Goal: Task Accomplishment & Management: Use online tool/utility

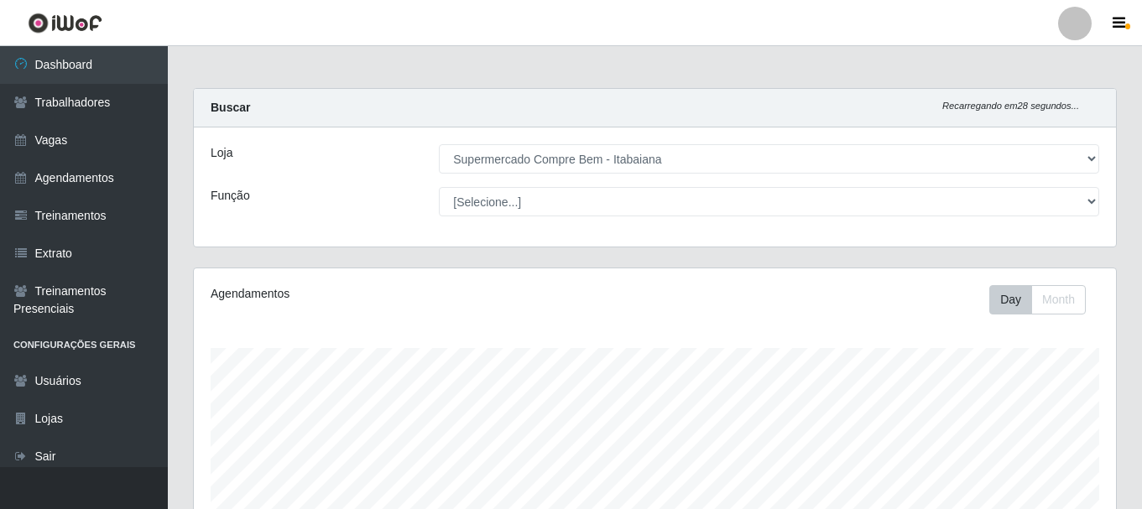
select select "264"
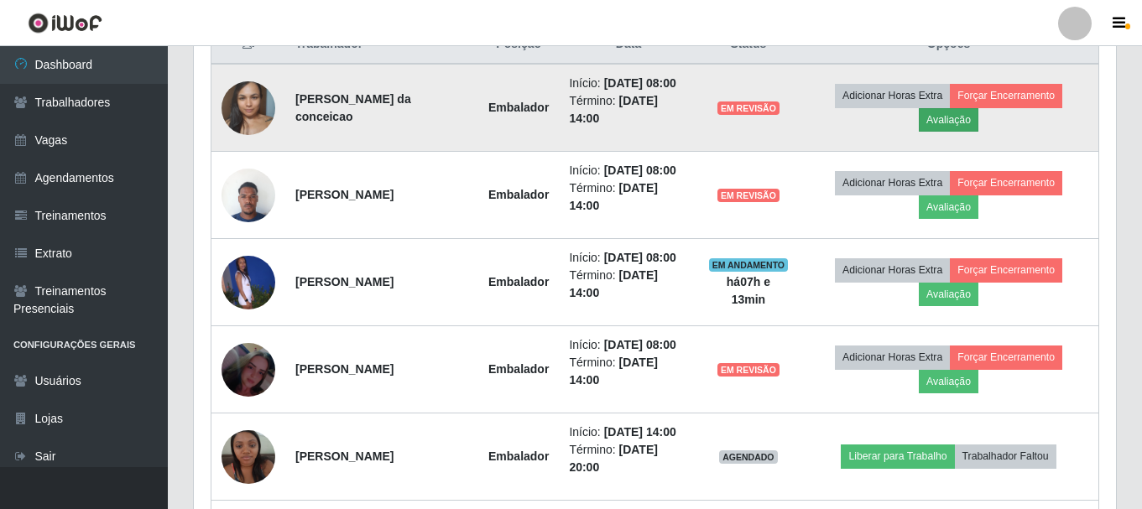
scroll to position [348, 922]
click at [954, 120] on button "Avaliação" at bounding box center [949, 119] width 60 height 23
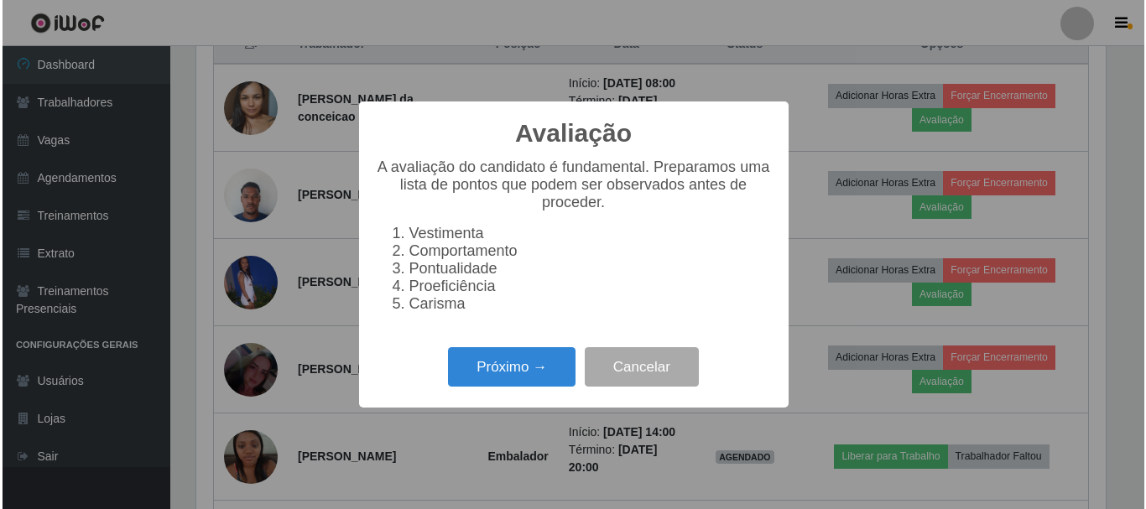
scroll to position [348, 914]
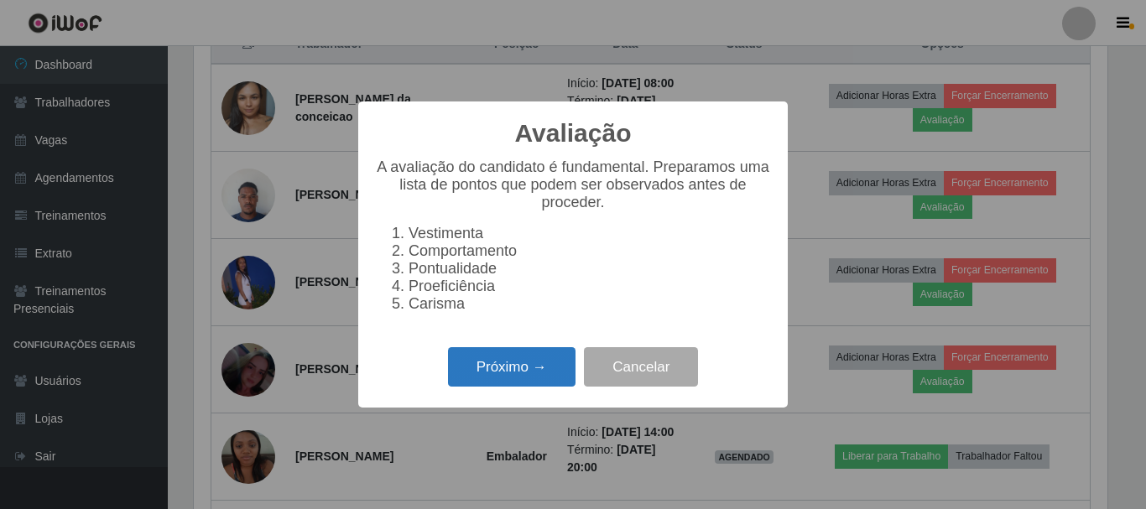
click at [544, 365] on button "Próximo →" at bounding box center [512, 366] width 128 height 39
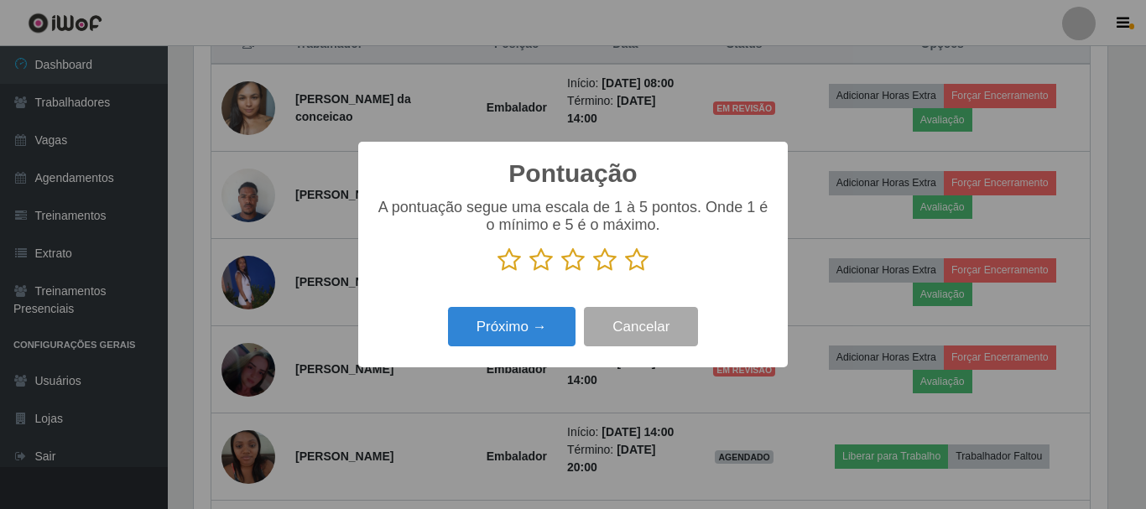
drag, startPoint x: 607, startPoint y: 254, endPoint x: 576, endPoint y: 290, distance: 47.0
click at [603, 263] on icon at bounding box center [604, 260] width 23 height 25
click at [593, 273] on input "radio" at bounding box center [593, 273] width 0 height 0
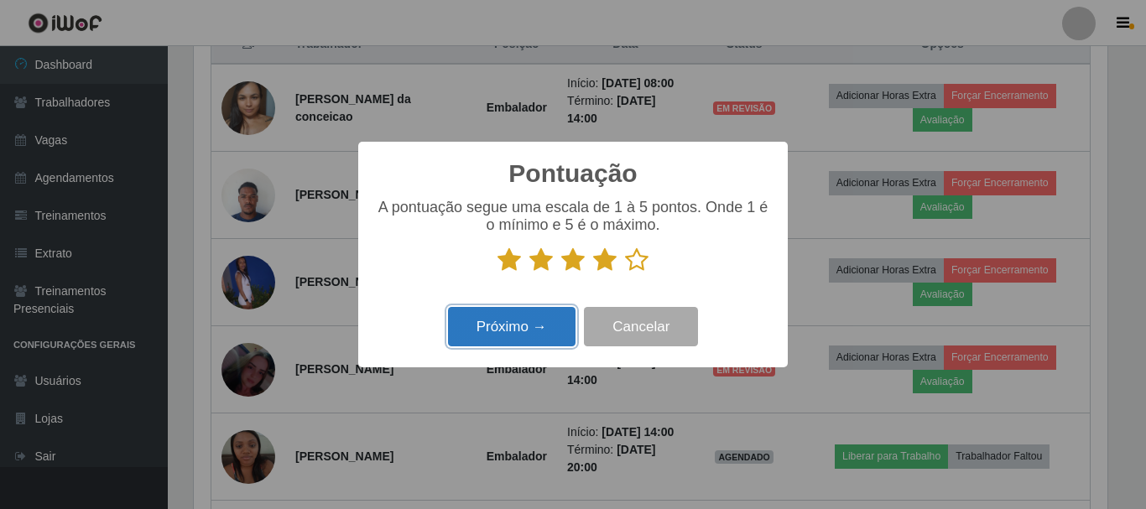
click at [548, 318] on button "Próximo →" at bounding box center [512, 326] width 128 height 39
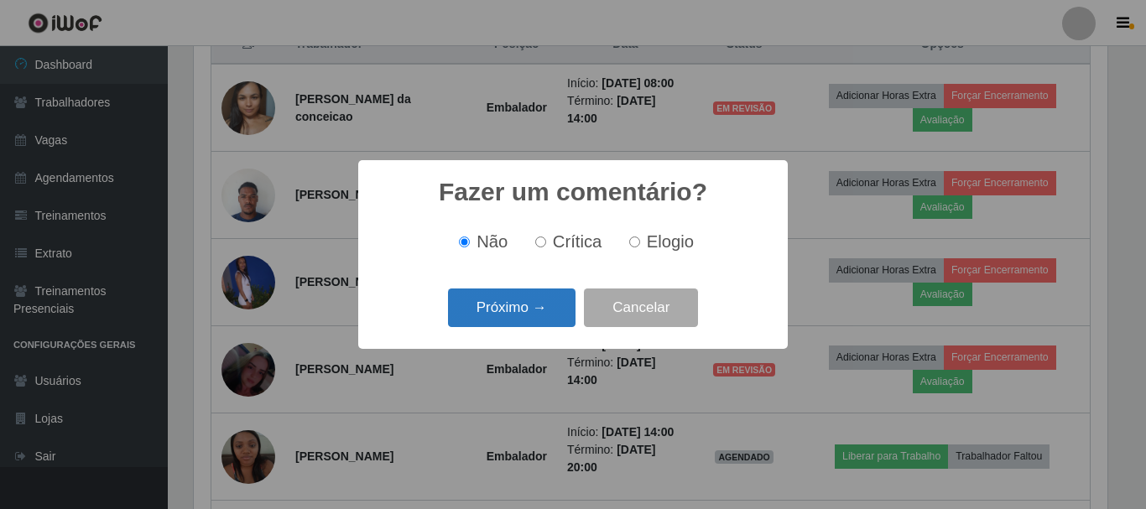
click at [545, 321] on button "Próximo →" at bounding box center [512, 308] width 128 height 39
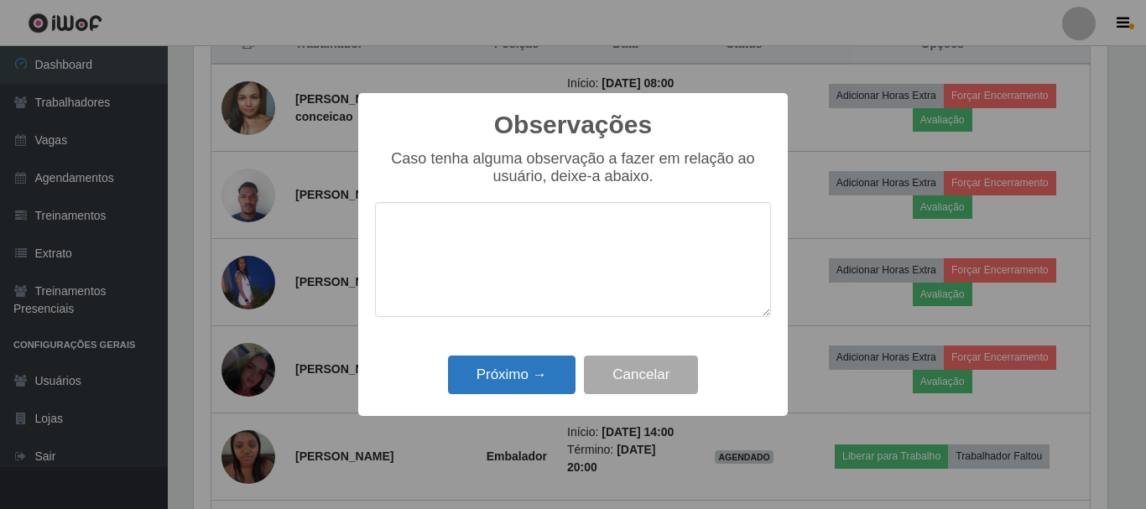
drag, startPoint x: 528, startPoint y: 340, endPoint x: 517, endPoint y: 363, distance: 25.9
click at [521, 353] on div "Observações × Caso tenha alguma observação a fazer em relação ao usuário, deixe…" at bounding box center [573, 254] width 430 height 323
click at [520, 363] on button "Próximo →" at bounding box center [512, 375] width 128 height 39
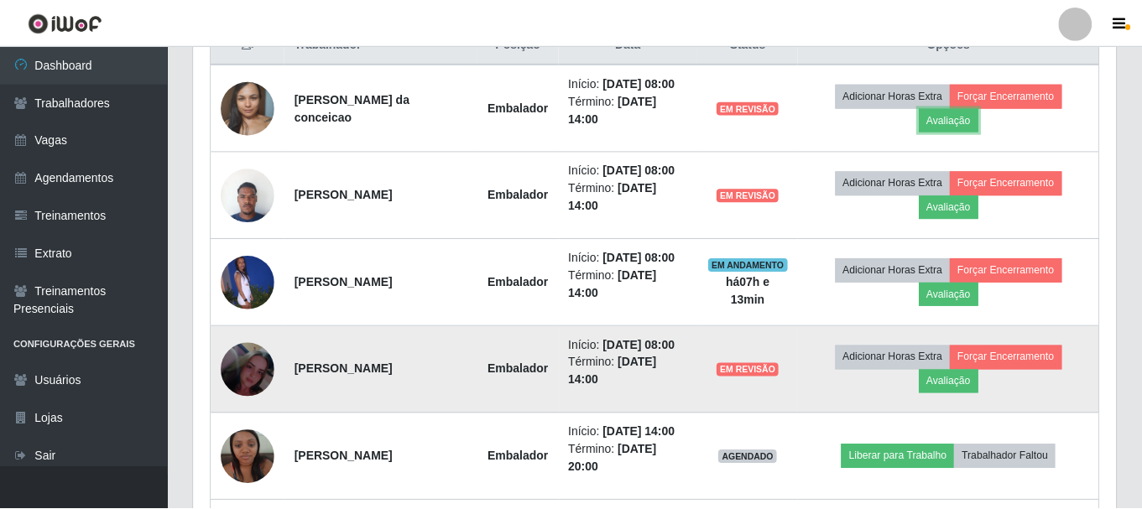
scroll to position [348, 922]
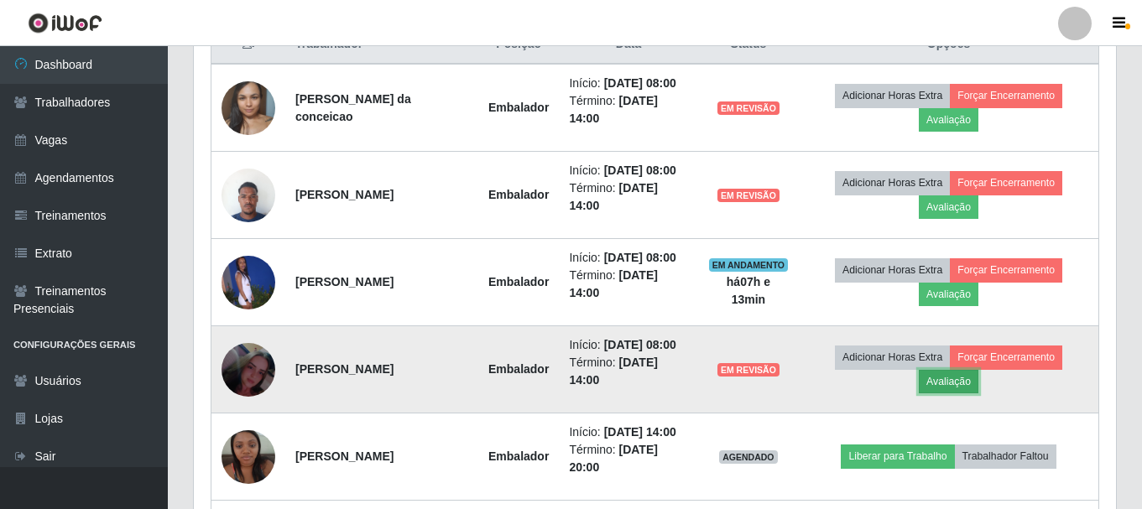
click at [957, 386] on button "Avaliação" at bounding box center [949, 381] width 60 height 23
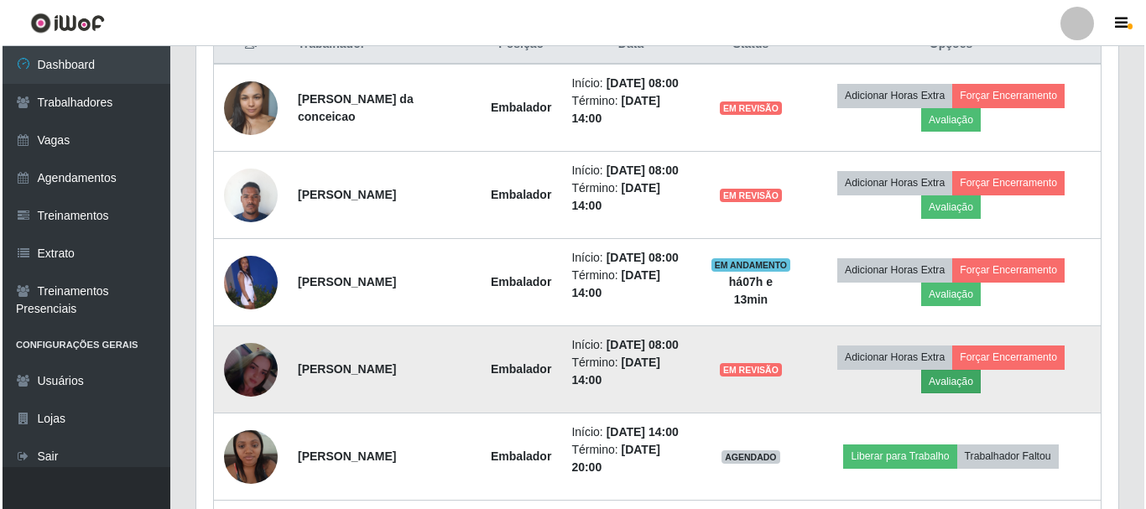
scroll to position [348, 914]
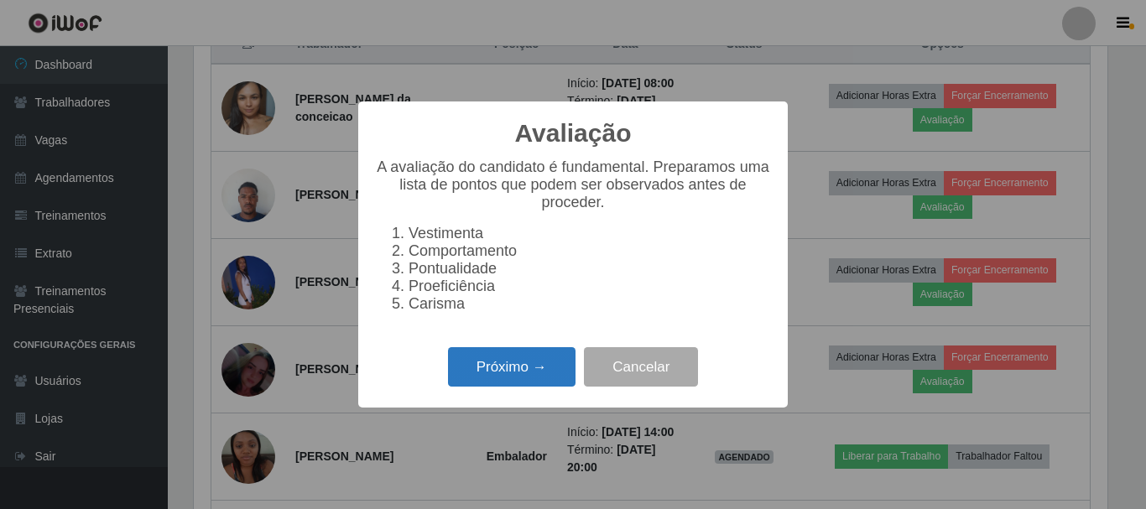
click at [500, 375] on button "Próximo →" at bounding box center [512, 366] width 128 height 39
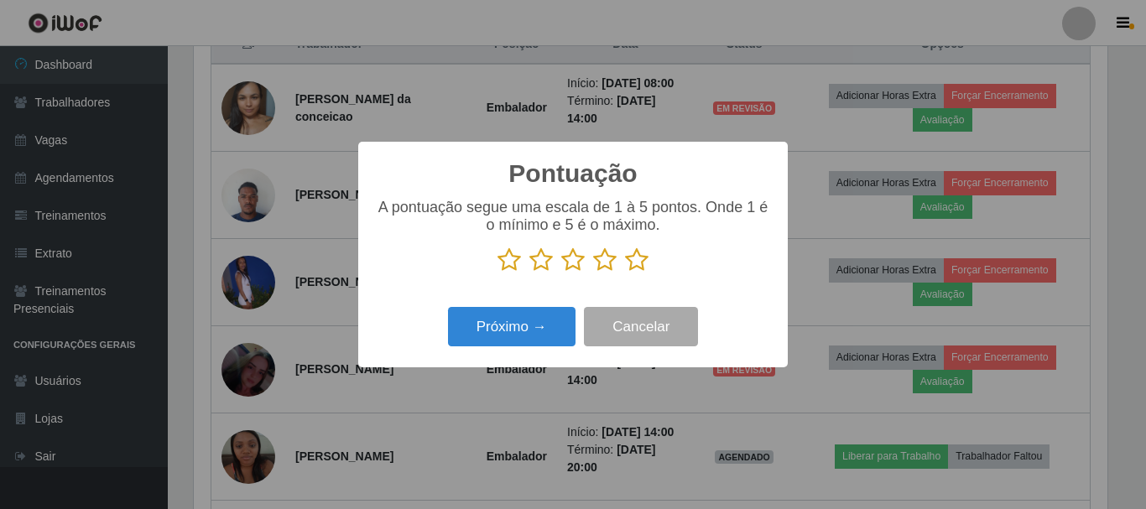
click at [606, 269] on icon at bounding box center [604, 260] width 23 height 25
click at [593, 273] on input "radio" at bounding box center [593, 273] width 0 height 0
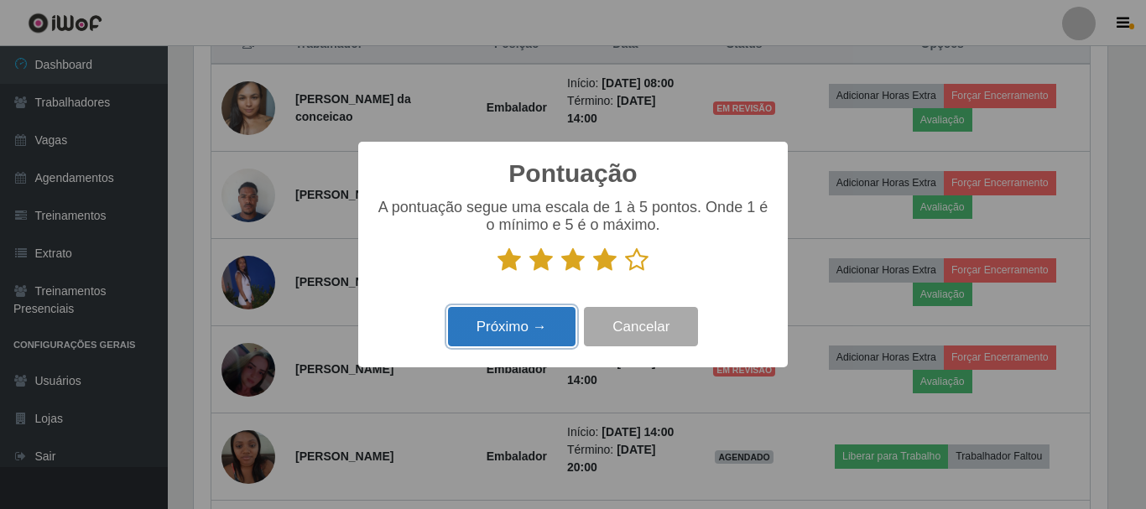
click at [550, 343] on button "Próximo →" at bounding box center [512, 326] width 128 height 39
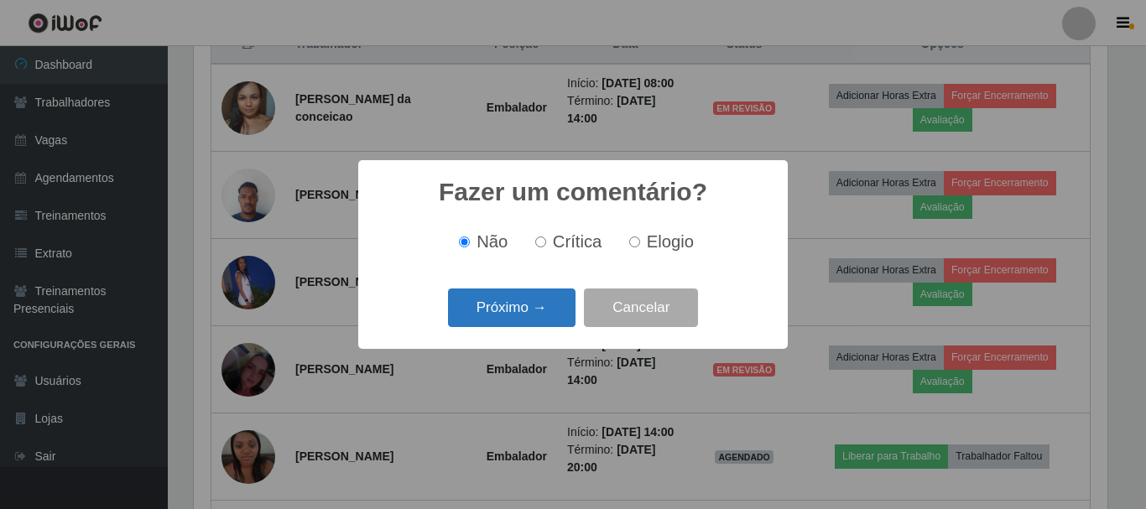
click at [551, 316] on button "Próximo →" at bounding box center [512, 308] width 128 height 39
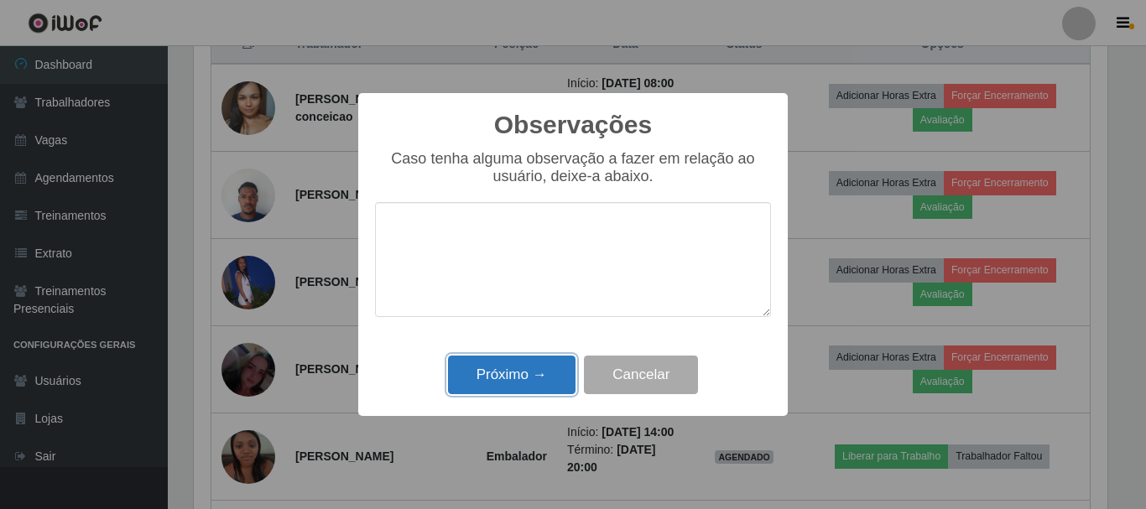
click at [559, 369] on button "Próximo →" at bounding box center [512, 375] width 128 height 39
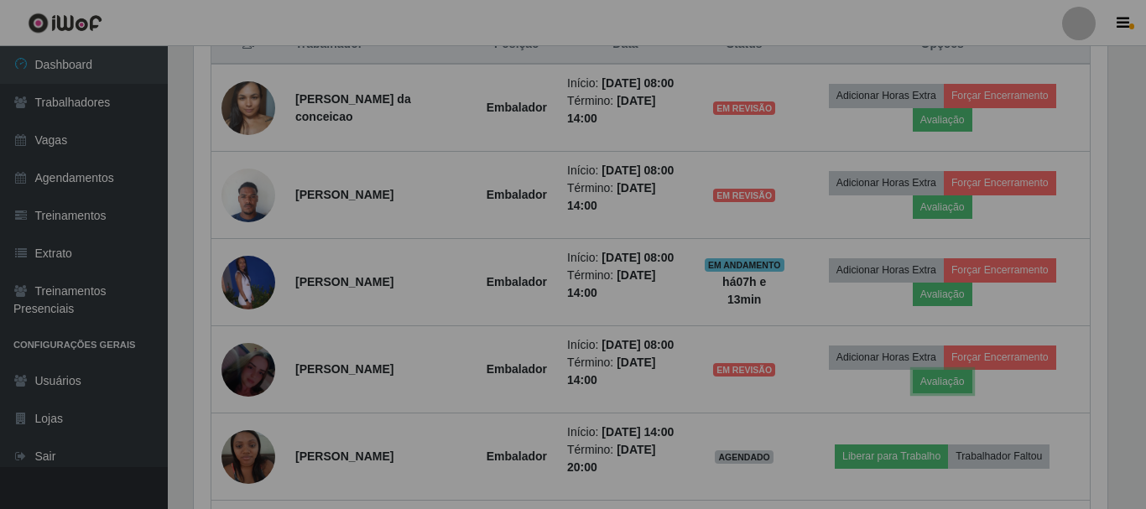
scroll to position [348, 922]
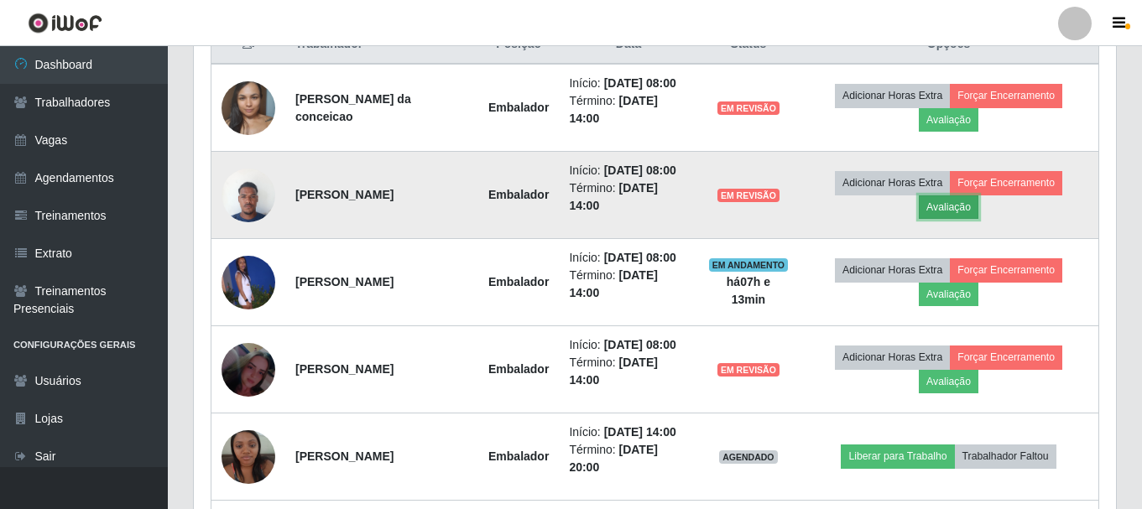
click at [978, 211] on button "Avaliação" at bounding box center [949, 207] width 60 height 23
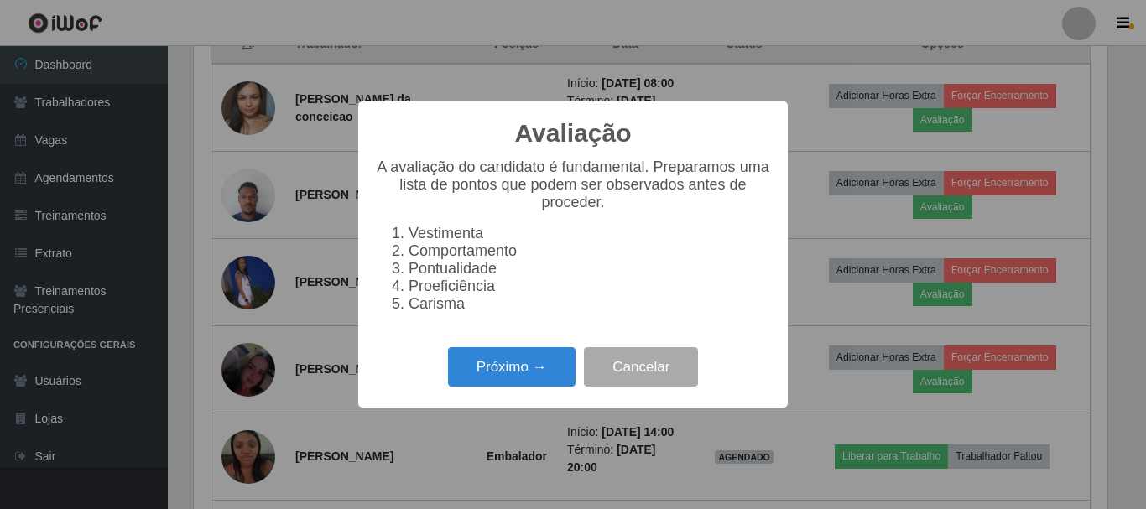
scroll to position [348, 914]
click at [524, 378] on button "Próximo →" at bounding box center [512, 366] width 128 height 39
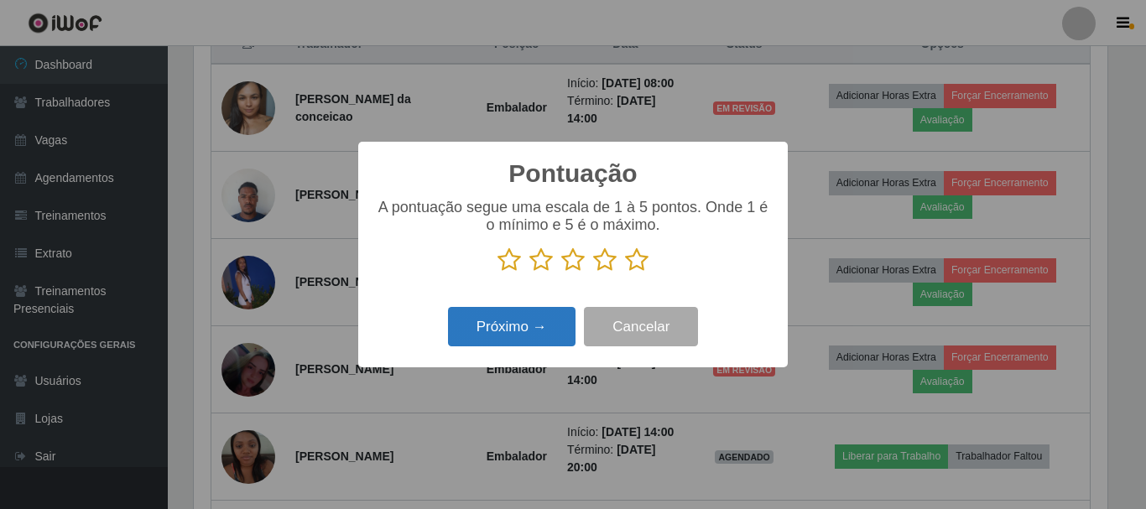
click at [545, 329] on button "Próximo →" at bounding box center [512, 326] width 128 height 39
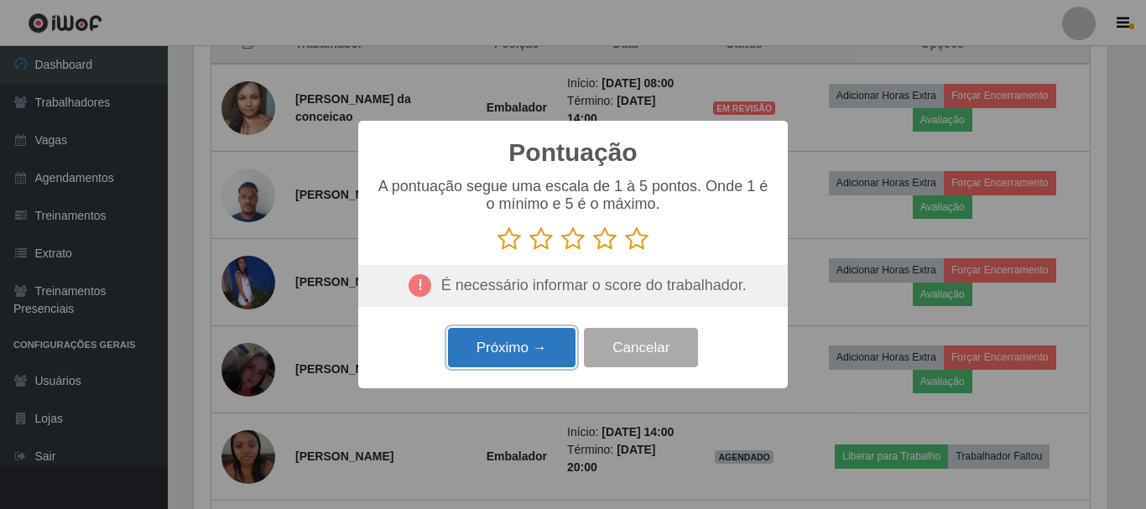
click at [546, 352] on button "Próximo →" at bounding box center [512, 347] width 128 height 39
click at [598, 250] on icon at bounding box center [604, 239] width 23 height 25
click at [593, 252] on input "radio" at bounding box center [593, 252] width 0 height 0
drag, startPoint x: 553, startPoint y: 319, endPoint x: 538, endPoint y: 342, distance: 27.9
click at [540, 338] on div "Pontuação × A pontuação segue uma escala de 1 à 5 pontos. Onde 1 é o mínimo e 5…" at bounding box center [573, 255] width 430 height 268
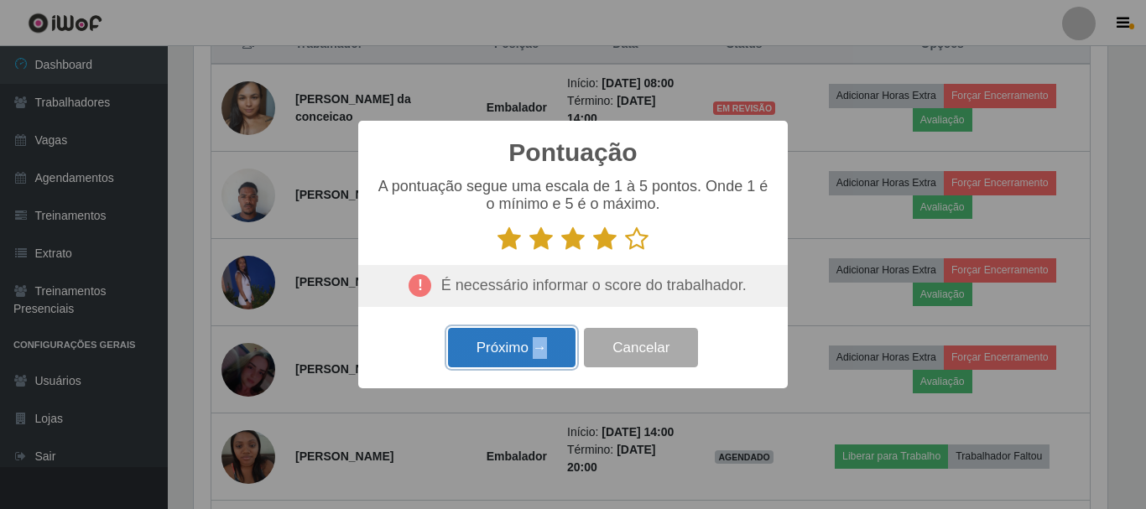
click at [538, 342] on button "Próximo →" at bounding box center [512, 347] width 128 height 39
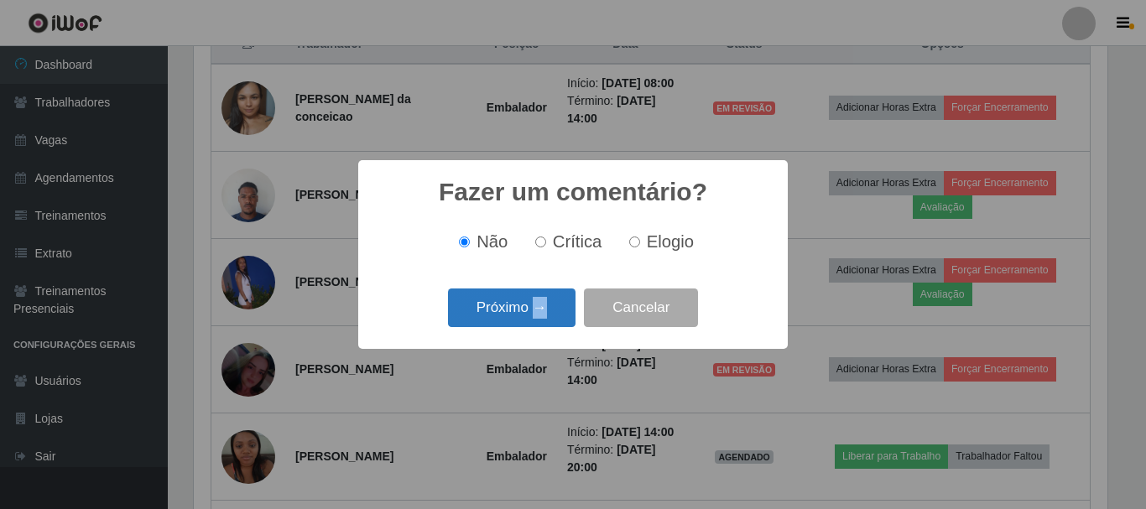
drag, startPoint x: 538, startPoint y: 342, endPoint x: 556, endPoint y: 308, distance: 38.7
click at [538, 343] on div "Fazer um comentário? × Não Crítica Elogio Próximo → Cancelar" at bounding box center [573, 254] width 430 height 188
click at [556, 310] on button "Próximo →" at bounding box center [512, 308] width 128 height 39
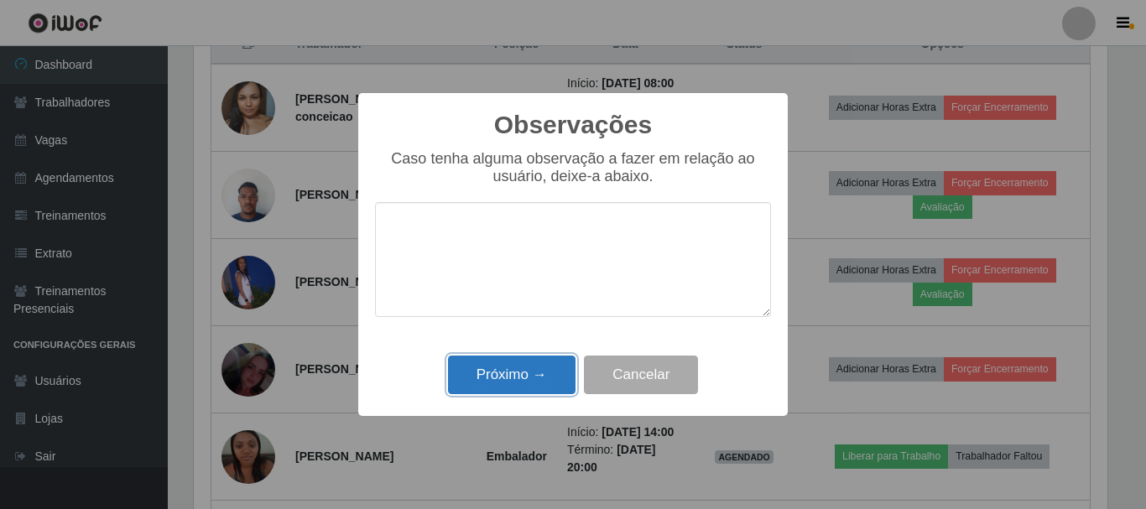
drag, startPoint x: 536, startPoint y: 373, endPoint x: 550, endPoint y: 374, distance: 14.4
click at [536, 374] on button "Próximo →" at bounding box center [512, 375] width 128 height 39
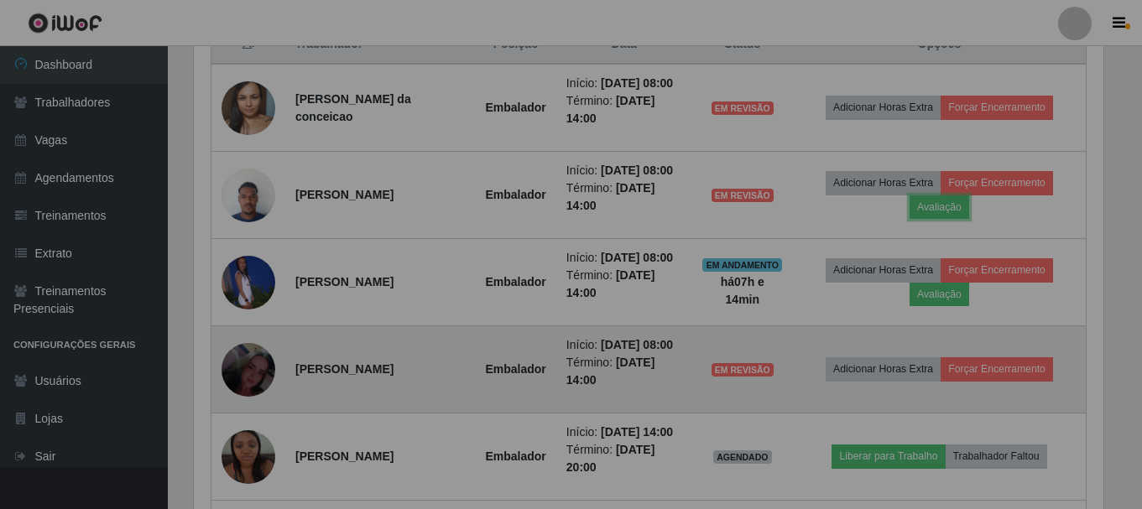
scroll to position [348, 922]
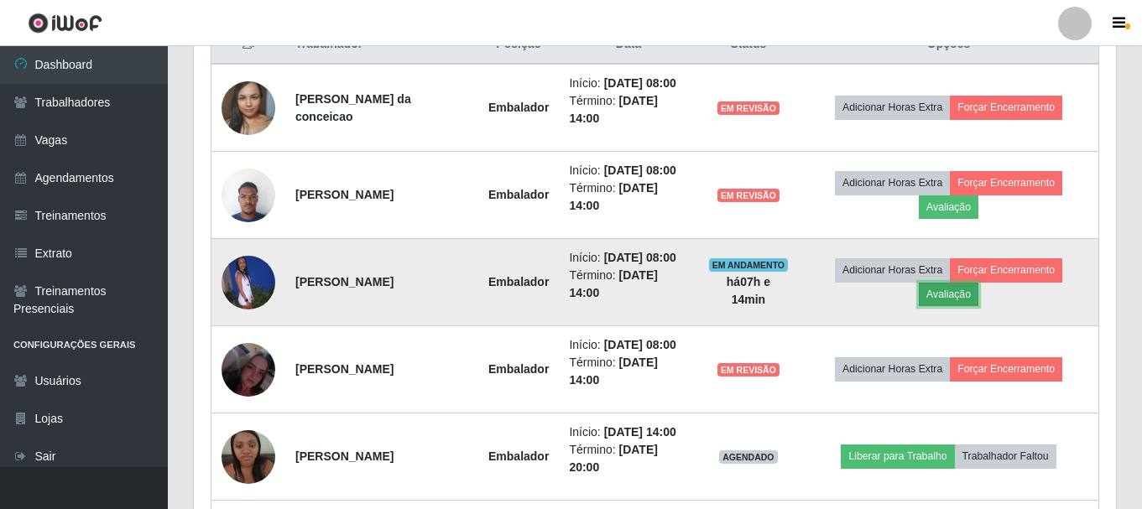
click at [969, 296] on button "Avaliação" at bounding box center [949, 294] width 60 height 23
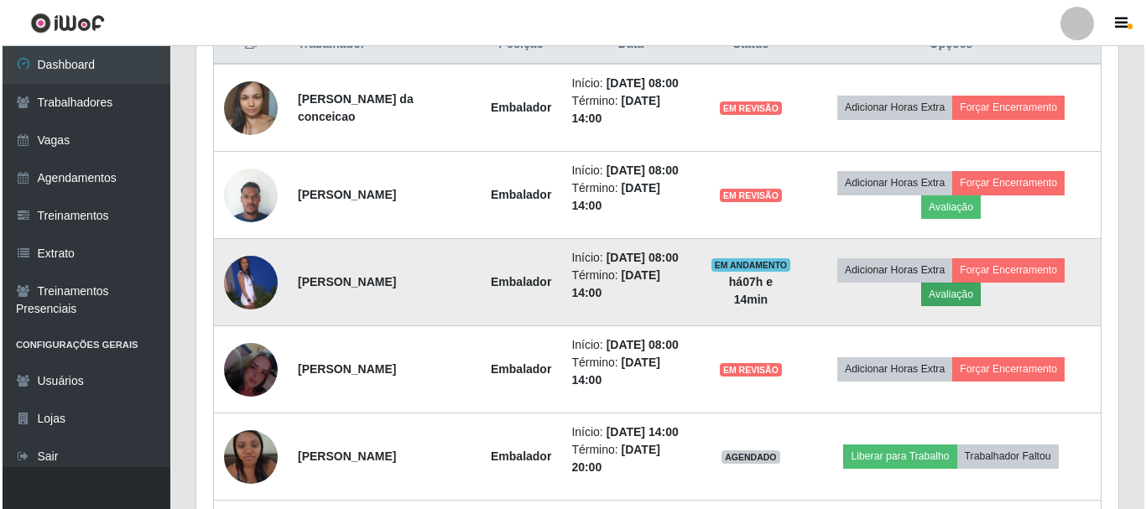
scroll to position [348, 914]
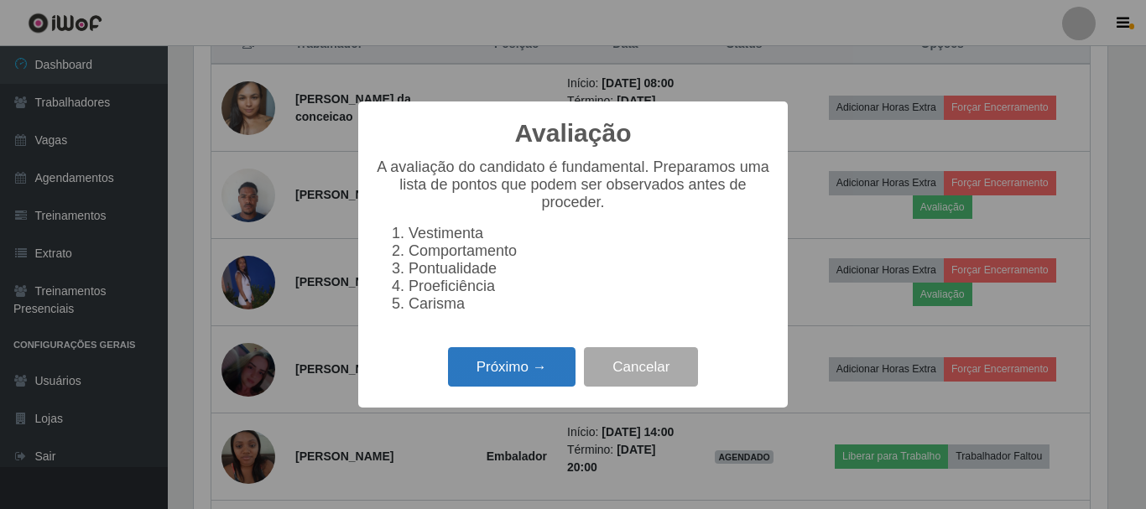
drag, startPoint x: 515, startPoint y: 399, endPoint x: 514, endPoint y: 377, distance: 21.8
click at [515, 391] on div "Próximo → Cancelar" at bounding box center [573, 367] width 396 height 48
click at [524, 363] on button "Próximo →" at bounding box center [512, 366] width 128 height 39
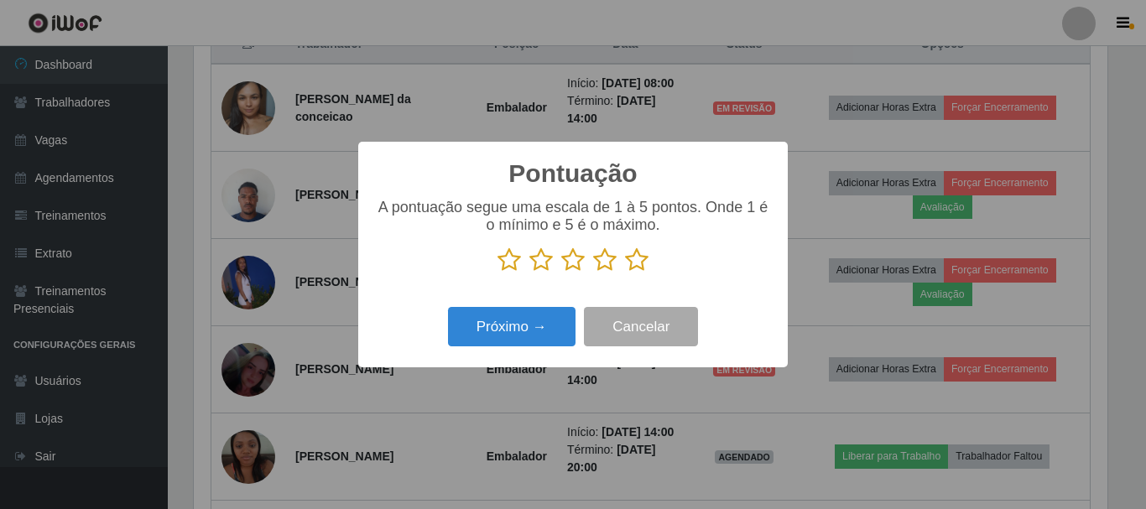
scroll to position [838792, 838227]
click at [610, 270] on icon at bounding box center [604, 260] width 23 height 25
click at [593, 273] on input "radio" at bounding box center [593, 273] width 0 height 0
click at [578, 323] on div "Próximo → Cancelar" at bounding box center [573, 327] width 396 height 48
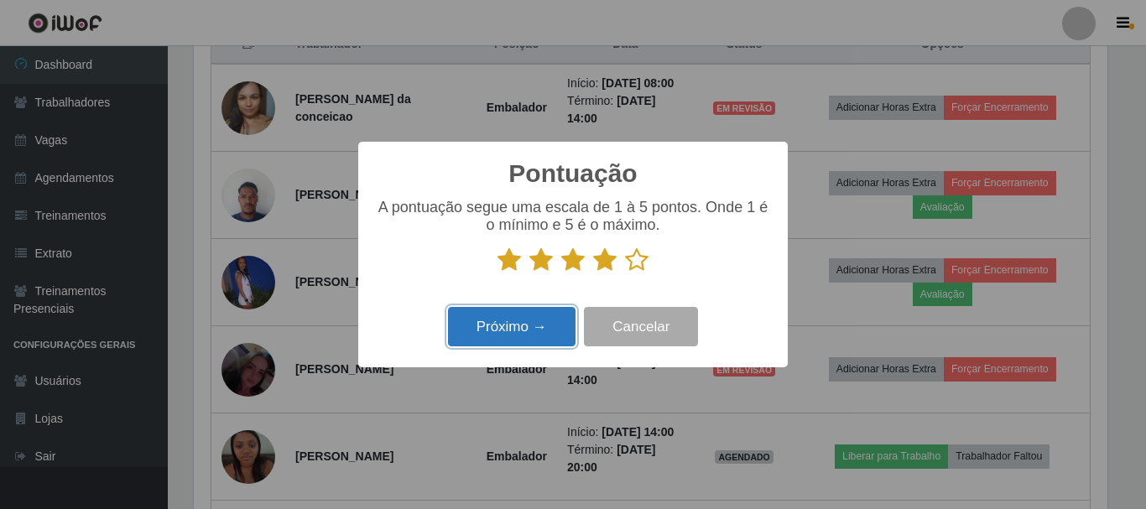
click at [563, 321] on button "Próximo →" at bounding box center [512, 326] width 128 height 39
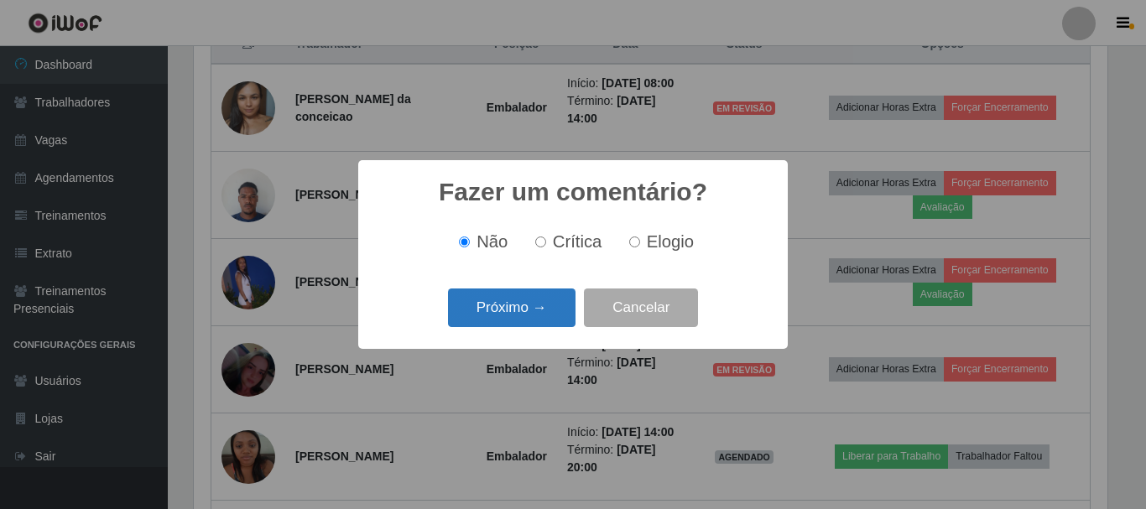
click at [563, 321] on button "Próximo →" at bounding box center [512, 308] width 128 height 39
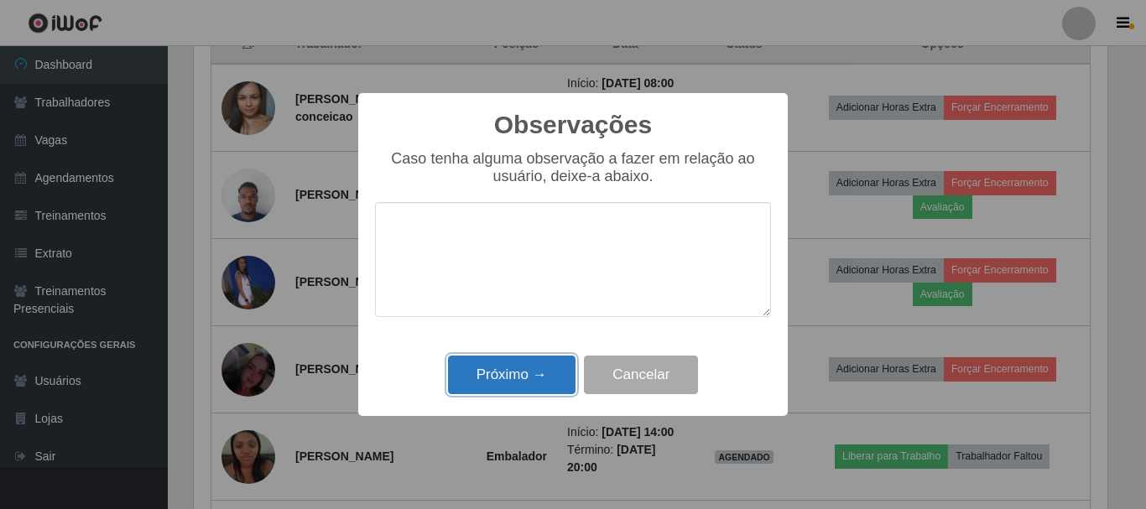
click at [527, 379] on button "Próximo →" at bounding box center [512, 375] width 128 height 39
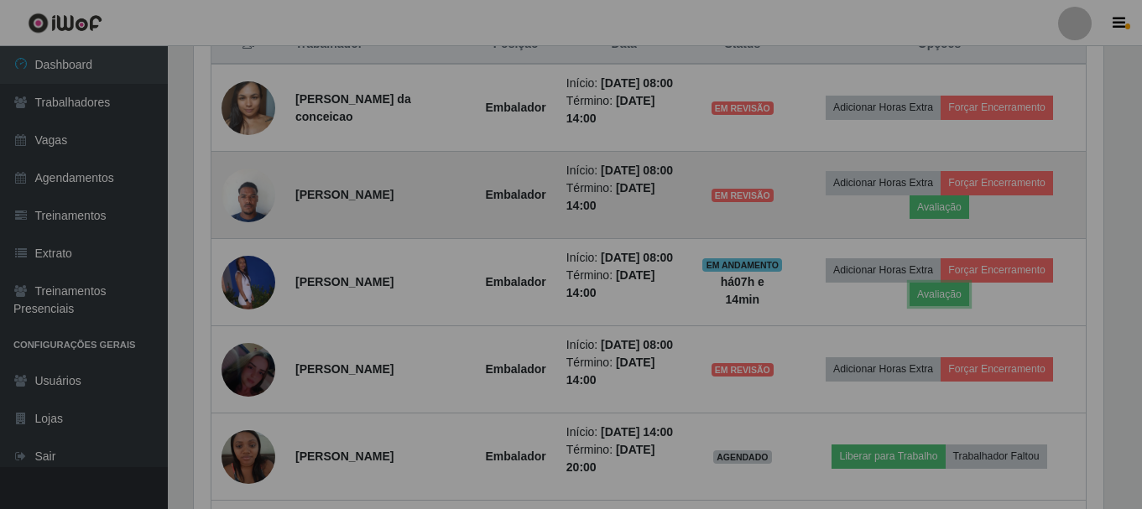
scroll to position [348, 922]
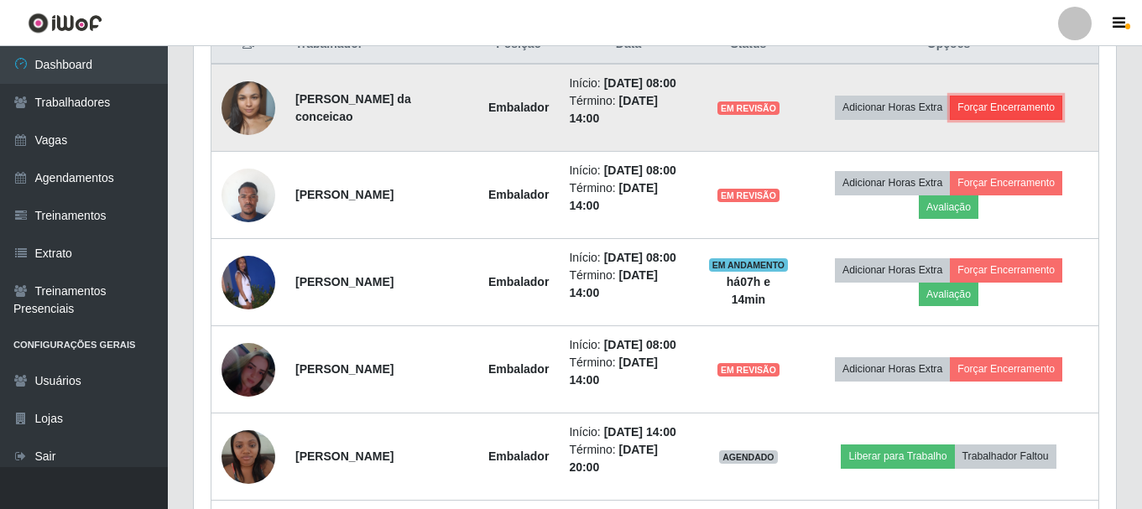
click at [1004, 112] on button "Forçar Encerramento" at bounding box center [1006, 107] width 112 height 23
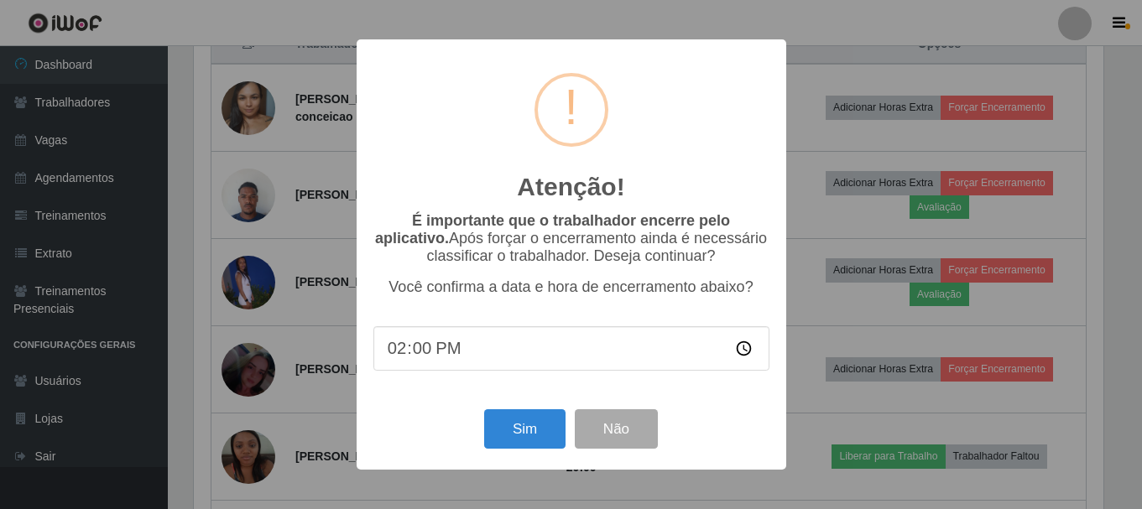
scroll to position [348, 914]
click at [488, 425] on button "Sim" at bounding box center [526, 429] width 81 height 39
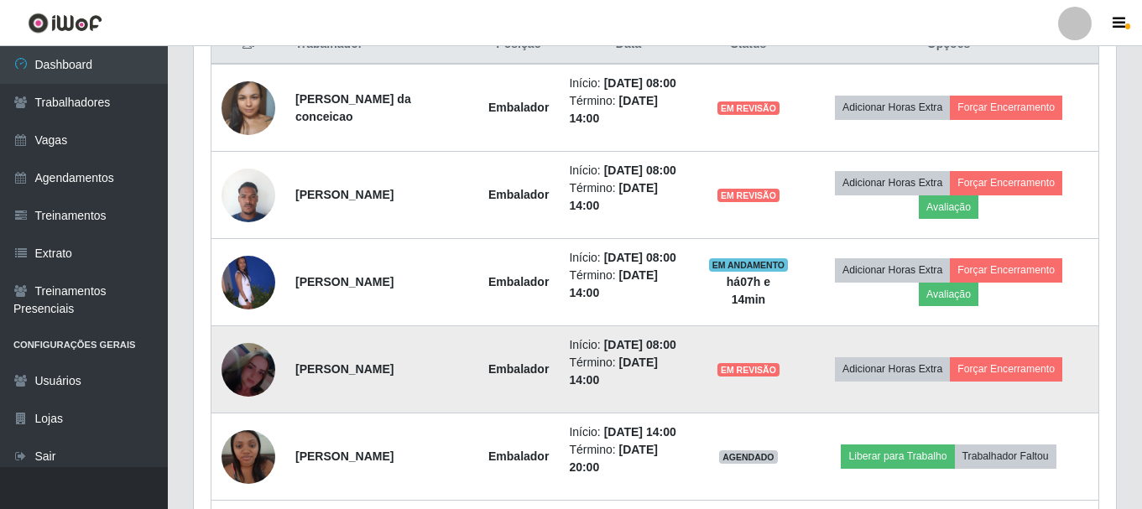
scroll to position [0, 0]
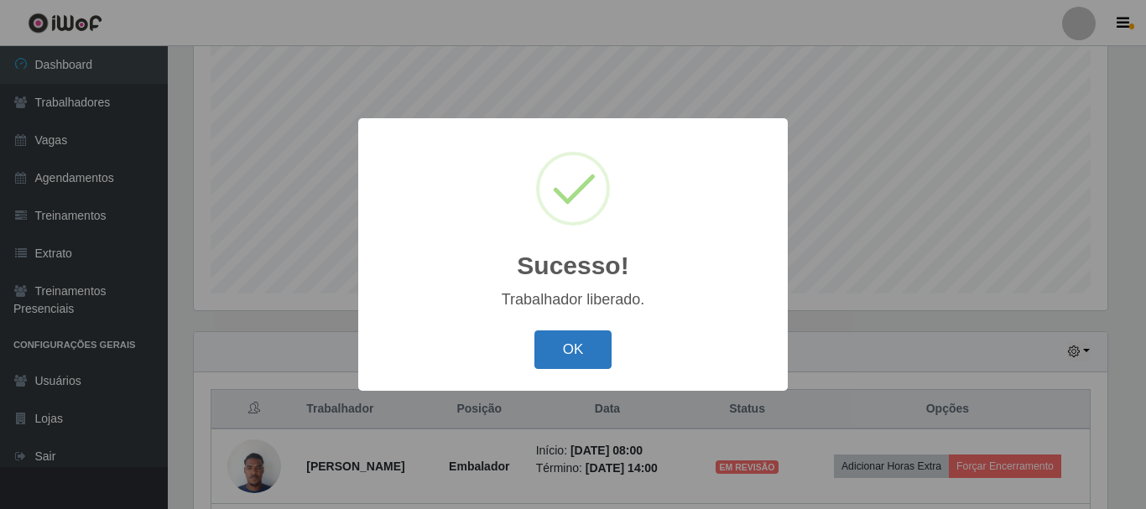
click at [545, 363] on button "OK" at bounding box center [574, 350] width 78 height 39
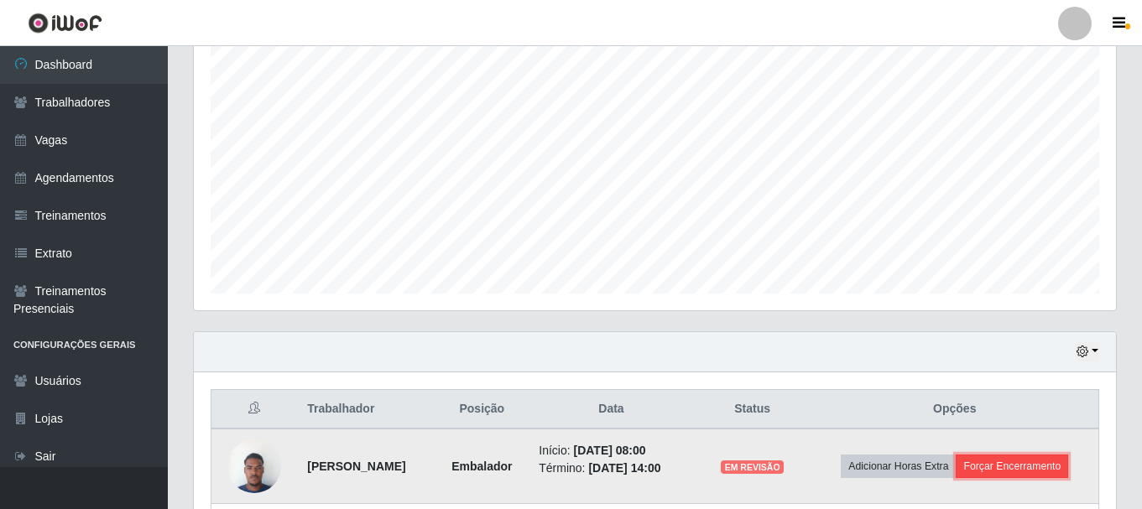
click at [1005, 466] on button "Forçar Encerramento" at bounding box center [1012, 466] width 112 height 23
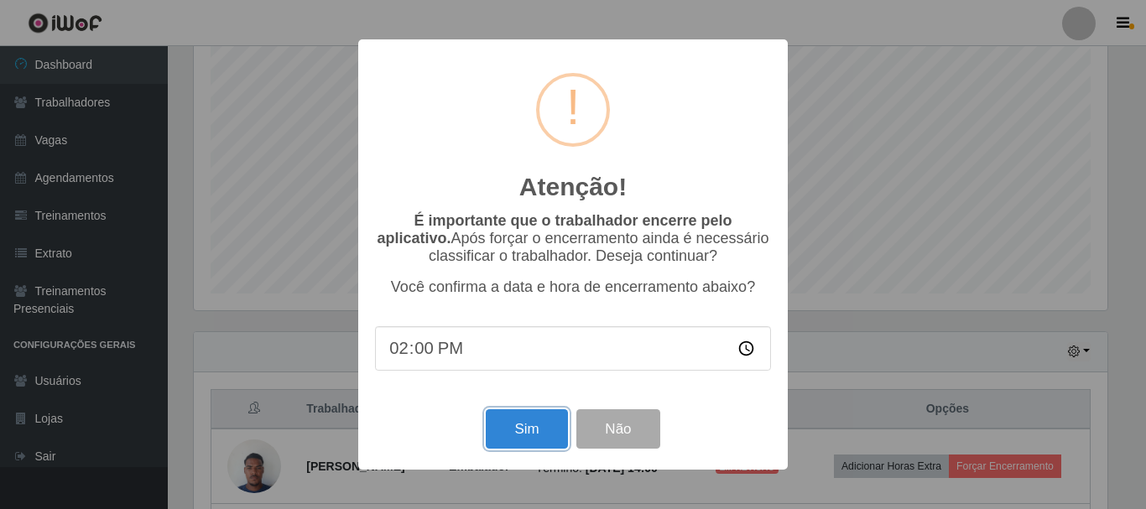
click at [501, 429] on button "Sim" at bounding box center [526, 429] width 81 height 39
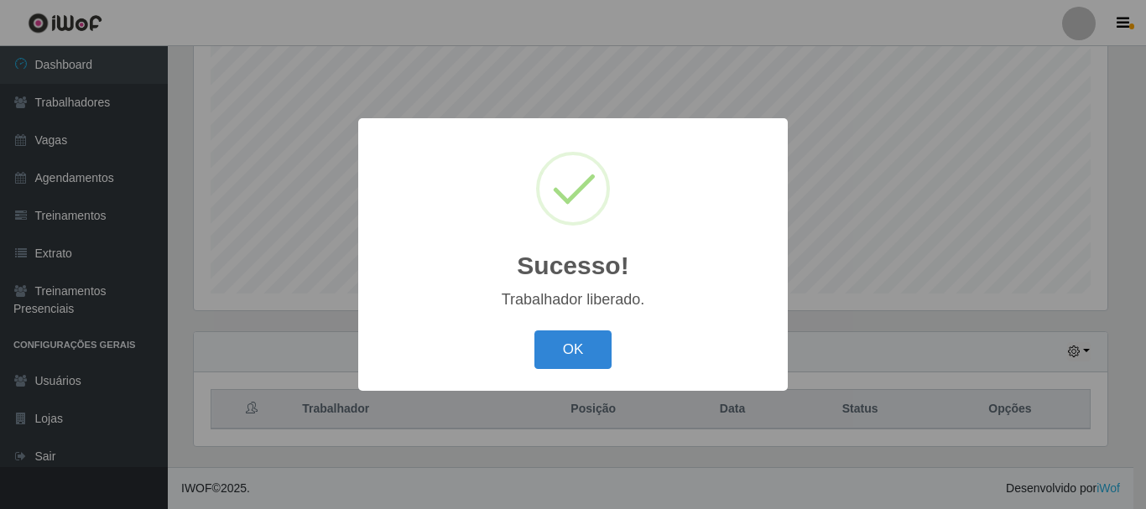
drag, startPoint x: 557, startPoint y: 357, endPoint x: 579, endPoint y: 359, distance: 22.0
click at [557, 357] on button "OK" at bounding box center [574, 350] width 78 height 39
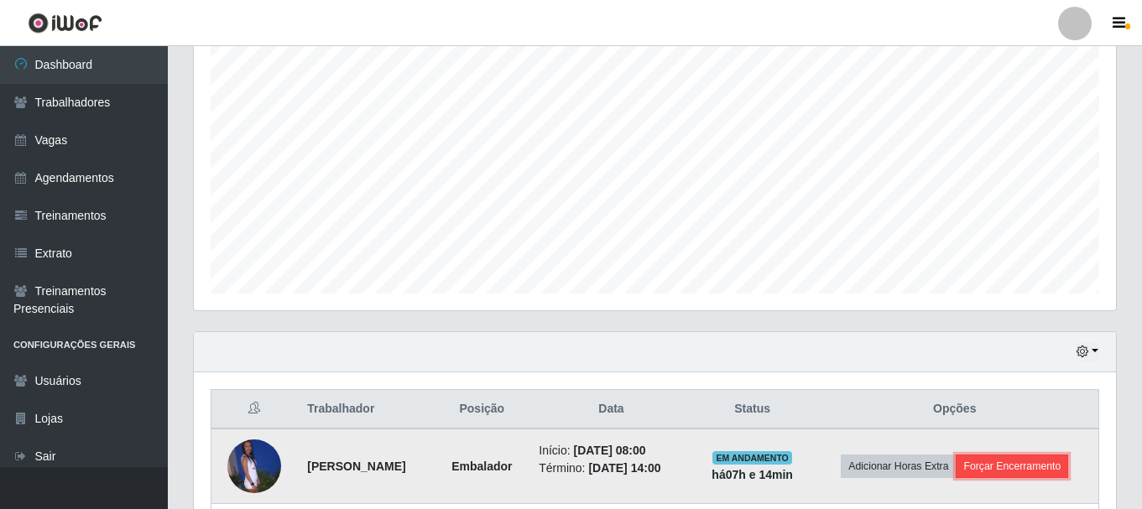
click at [1024, 465] on button "Forçar Encerramento" at bounding box center [1012, 466] width 112 height 23
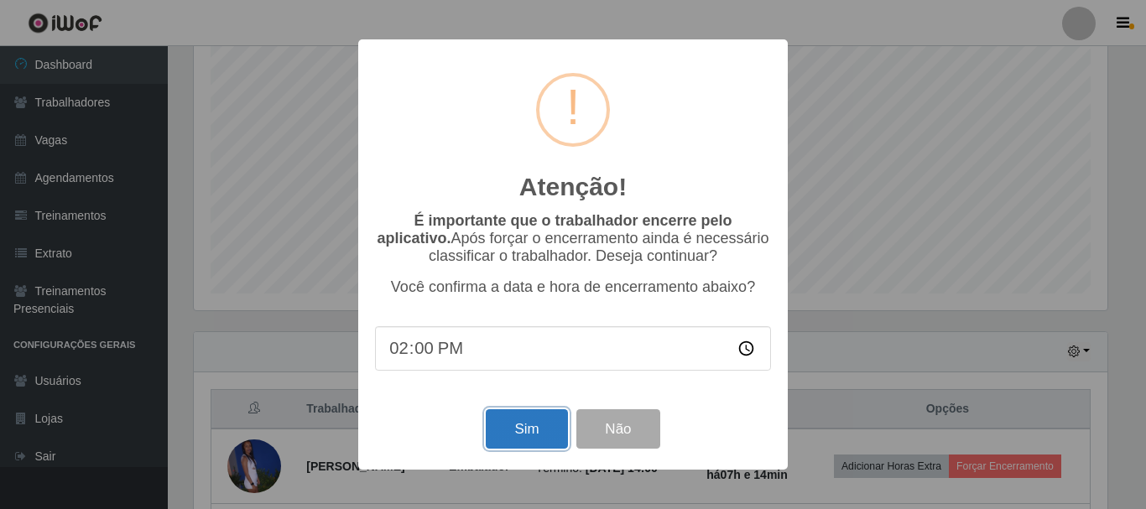
click at [539, 425] on button "Sim" at bounding box center [526, 429] width 81 height 39
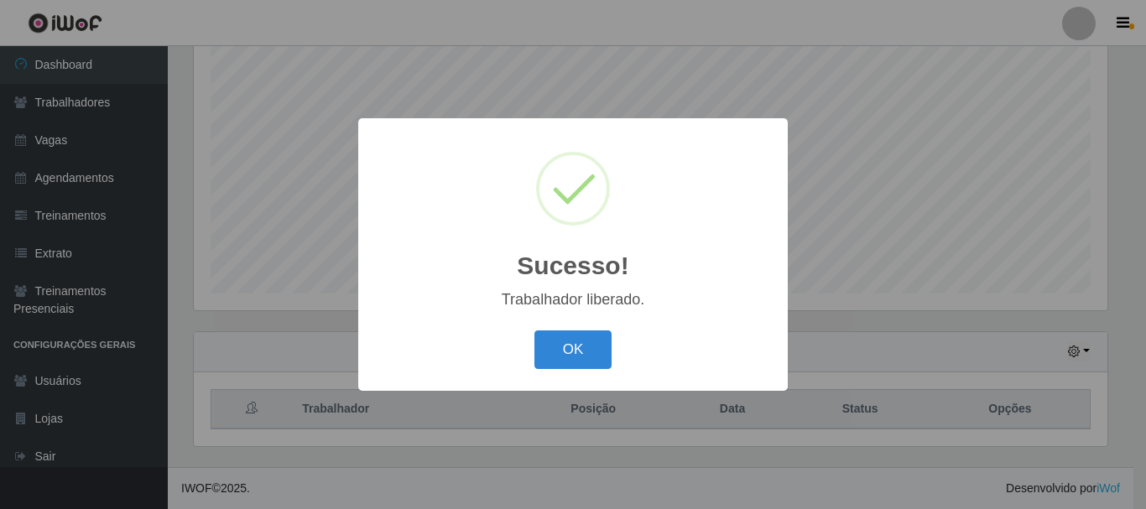
drag, startPoint x: 594, startPoint y: 312, endPoint x: 591, endPoint y: 325, distance: 13.0
click at [592, 317] on div "Sucesso! × Trabalhador liberado. OK Cancel" at bounding box center [573, 254] width 430 height 272
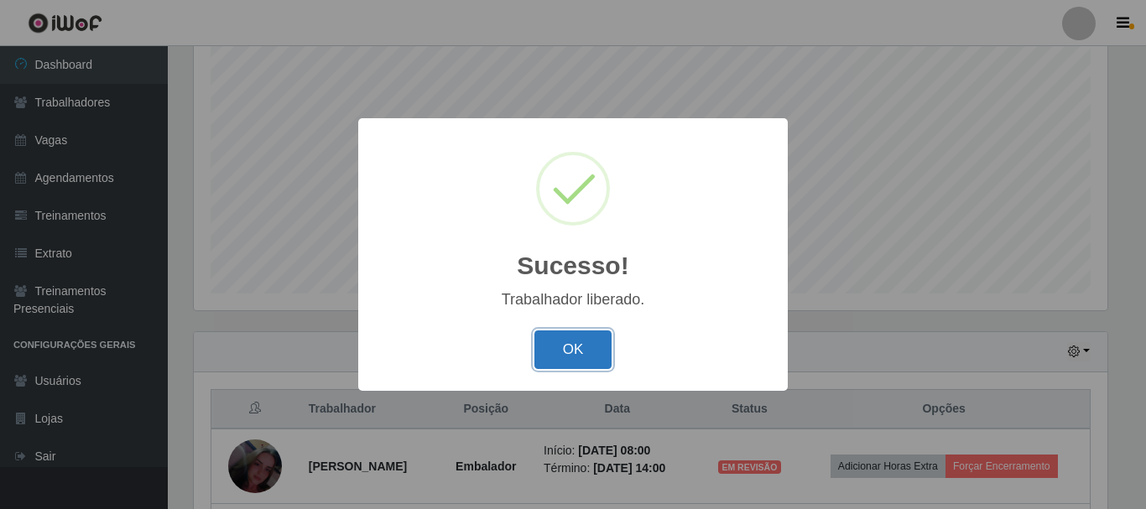
click at [584, 346] on button "OK" at bounding box center [574, 350] width 78 height 39
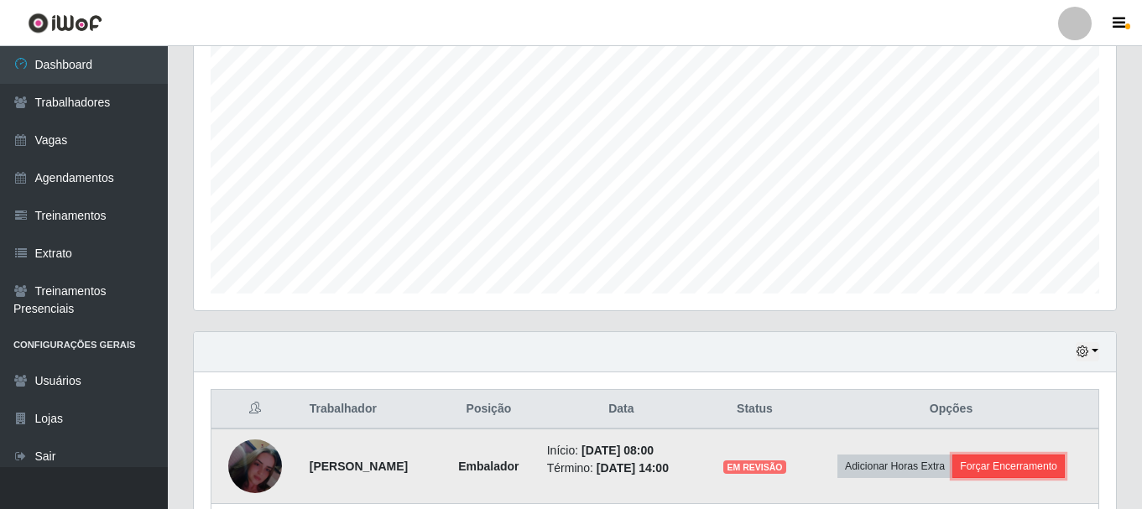
click at [1032, 472] on button "Forçar Encerramento" at bounding box center [1008, 466] width 112 height 23
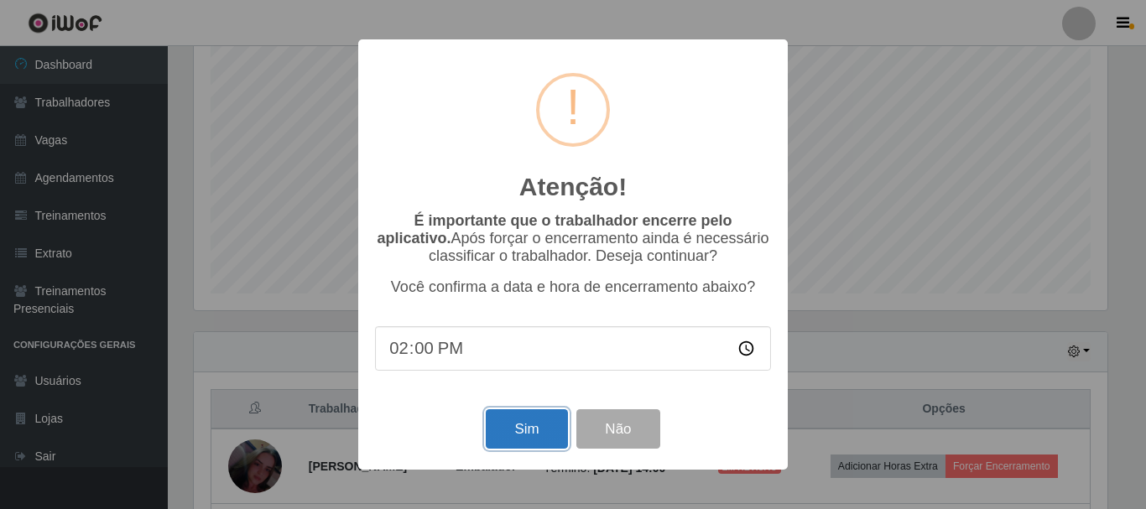
click at [525, 430] on button "Sim" at bounding box center [526, 429] width 81 height 39
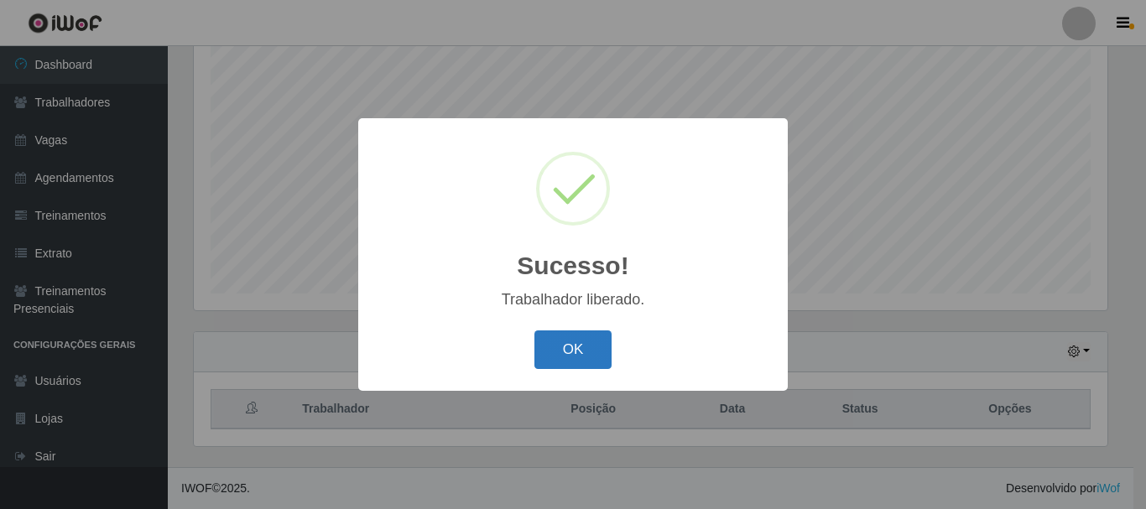
click at [556, 346] on button "OK" at bounding box center [574, 350] width 78 height 39
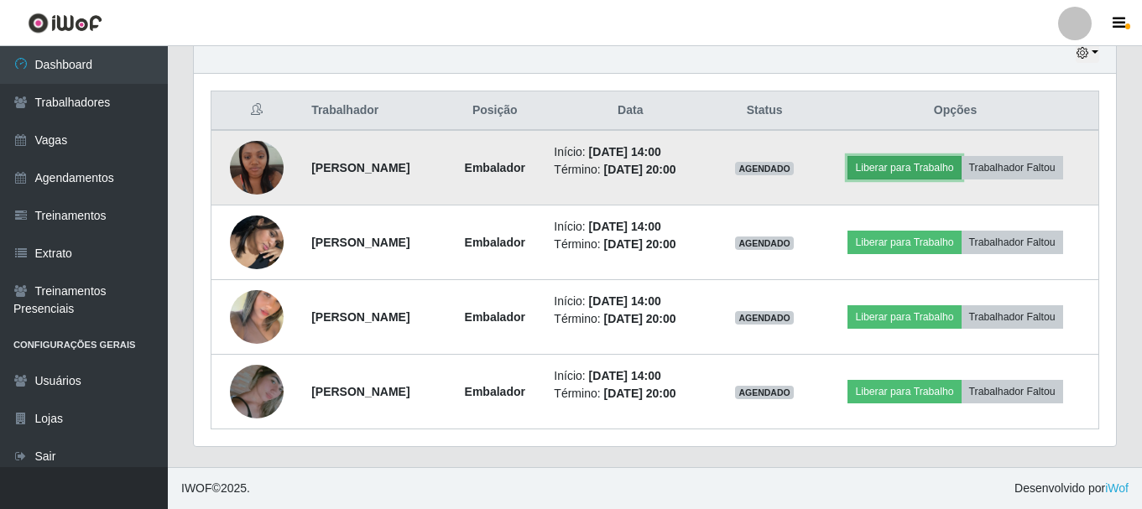
click at [916, 163] on button "Liberar para Trabalho" at bounding box center [904, 167] width 113 height 23
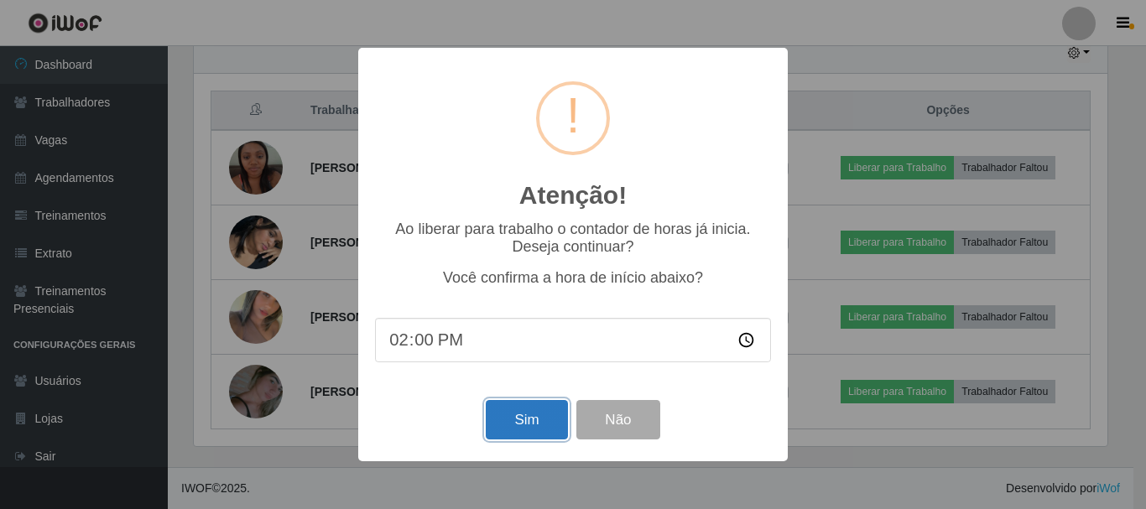
click at [527, 410] on button "Sim" at bounding box center [526, 419] width 81 height 39
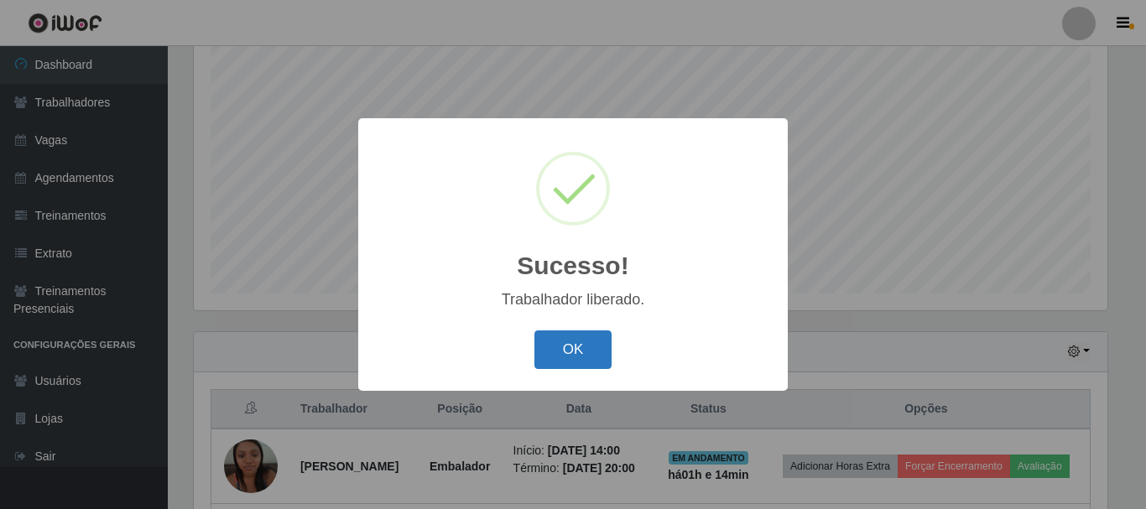
click at [568, 340] on button "OK" at bounding box center [574, 350] width 78 height 39
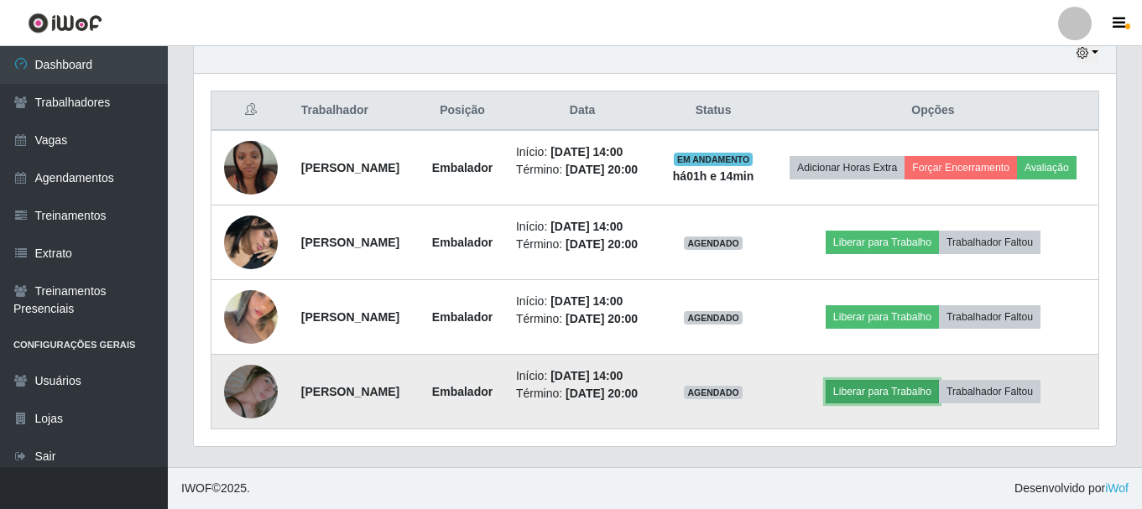
click at [901, 392] on button "Liberar para Trabalho" at bounding box center [882, 391] width 113 height 23
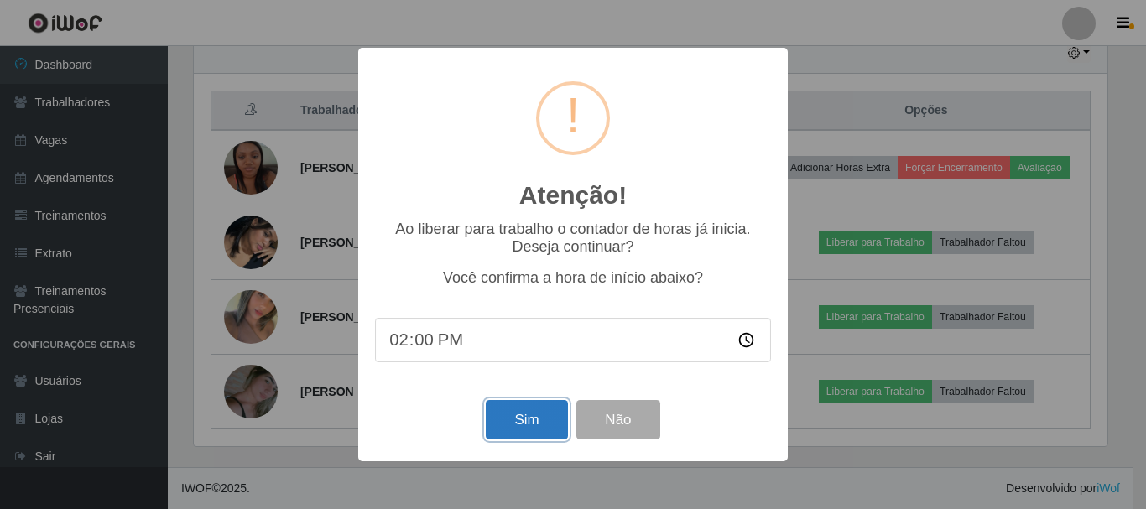
click at [486, 422] on button "Sim" at bounding box center [526, 419] width 81 height 39
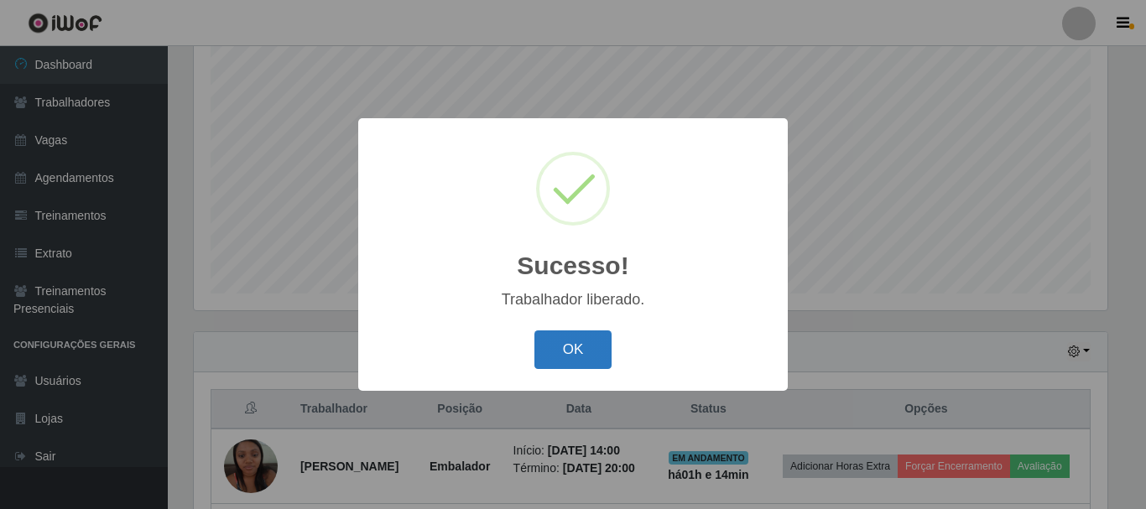
click at [556, 348] on button "OK" at bounding box center [574, 350] width 78 height 39
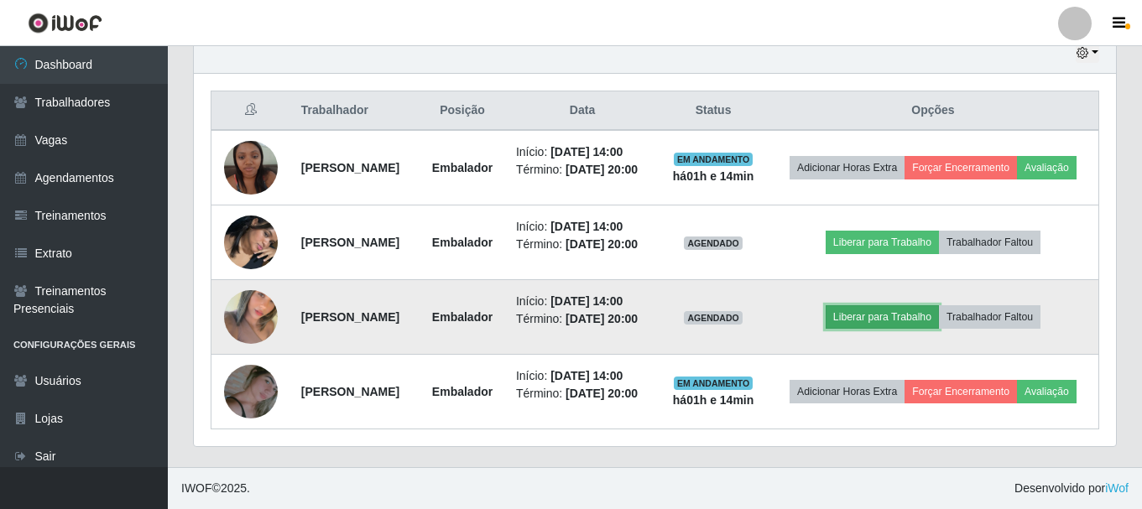
click at [887, 306] on button "Liberar para Trabalho" at bounding box center [882, 316] width 113 height 23
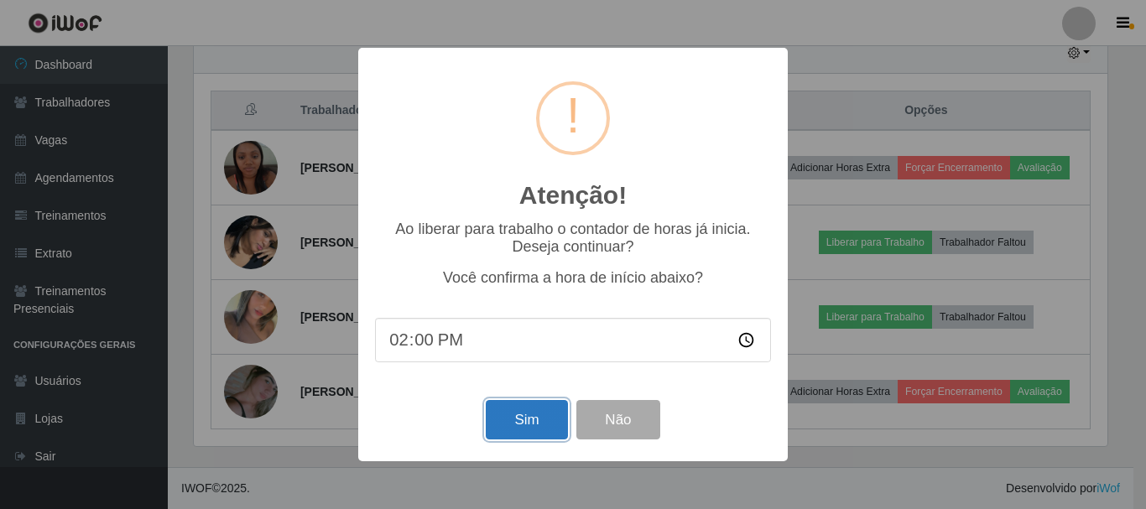
click at [527, 412] on button "Sim" at bounding box center [526, 419] width 81 height 39
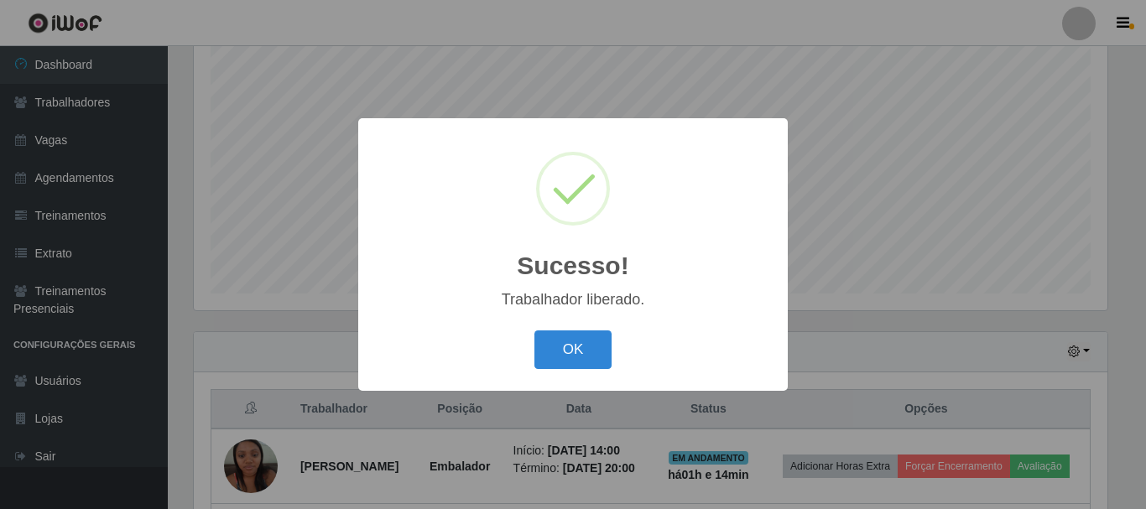
click at [613, 347] on div "OK Cancel" at bounding box center [573, 350] width 396 height 48
click at [601, 339] on button "OK" at bounding box center [574, 350] width 78 height 39
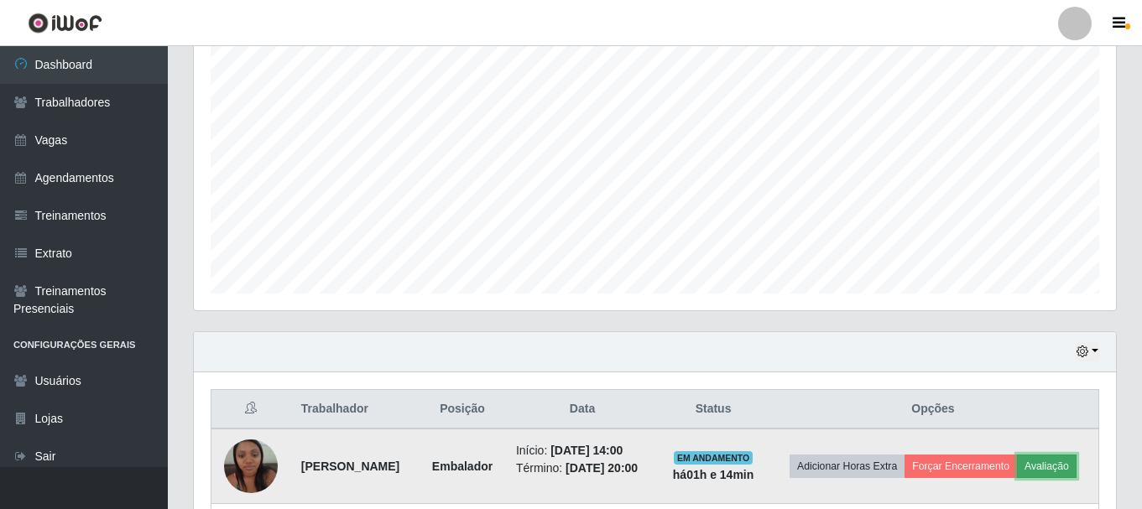
click at [1017, 478] on button "Avaliação" at bounding box center [1047, 466] width 60 height 23
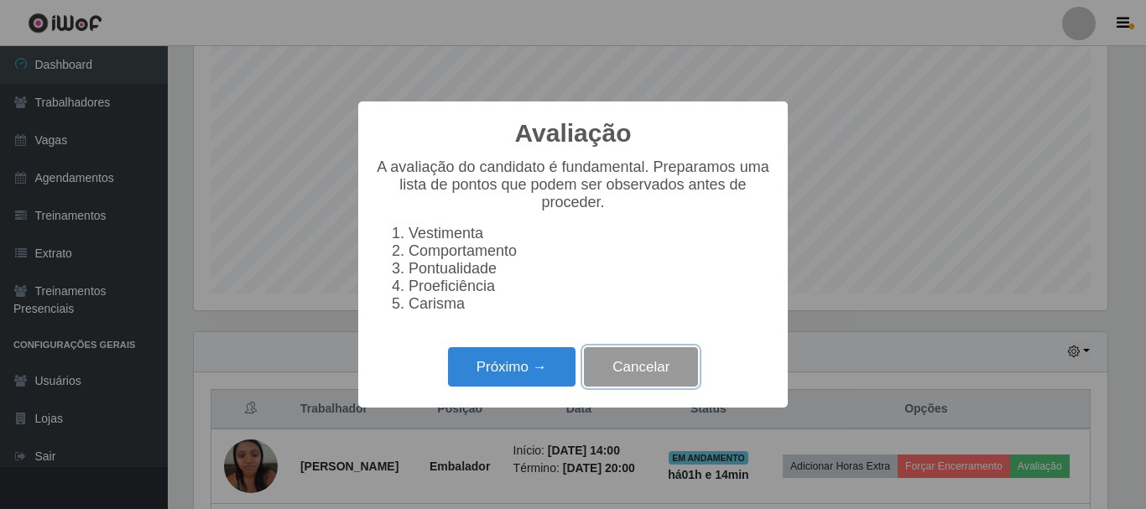
click at [611, 375] on button "Cancelar" at bounding box center [641, 366] width 114 height 39
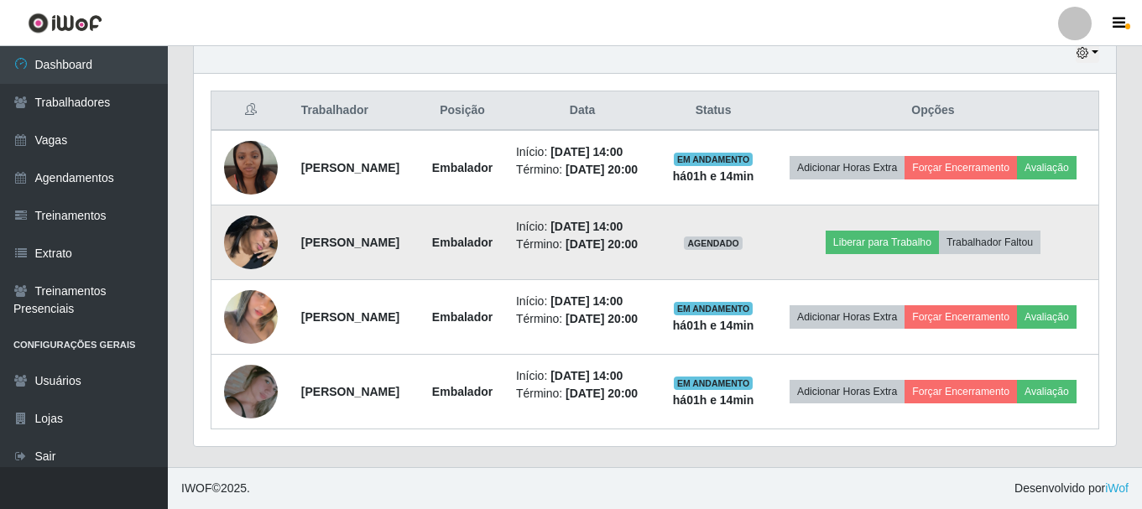
click at [878, 206] on td "Liberar para Trabalho Trabalhador Faltou" at bounding box center [933, 243] width 331 height 75
click at [888, 231] on button "Liberar para Trabalho" at bounding box center [882, 242] width 113 height 23
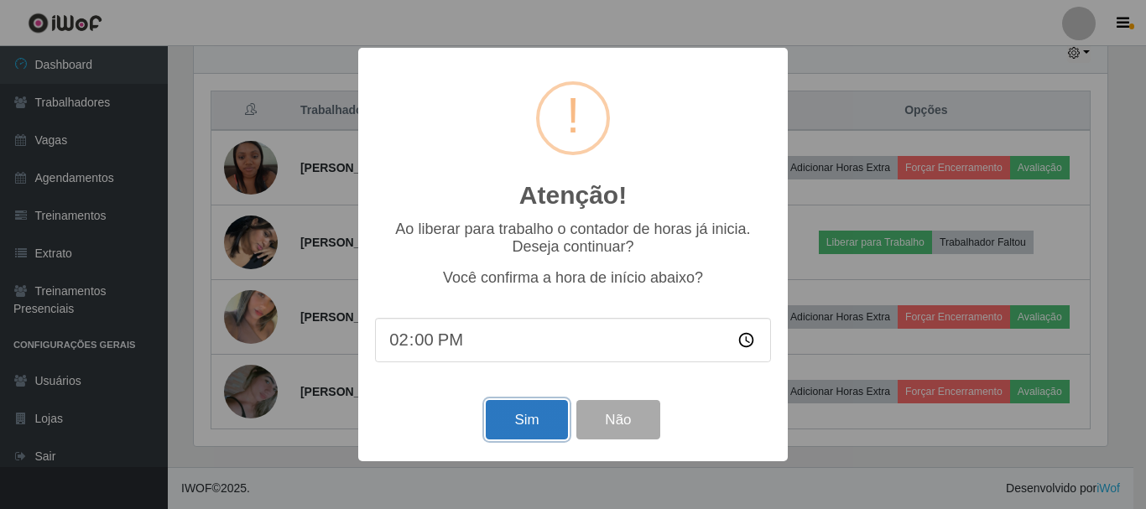
click at [517, 430] on button "Sim" at bounding box center [526, 419] width 81 height 39
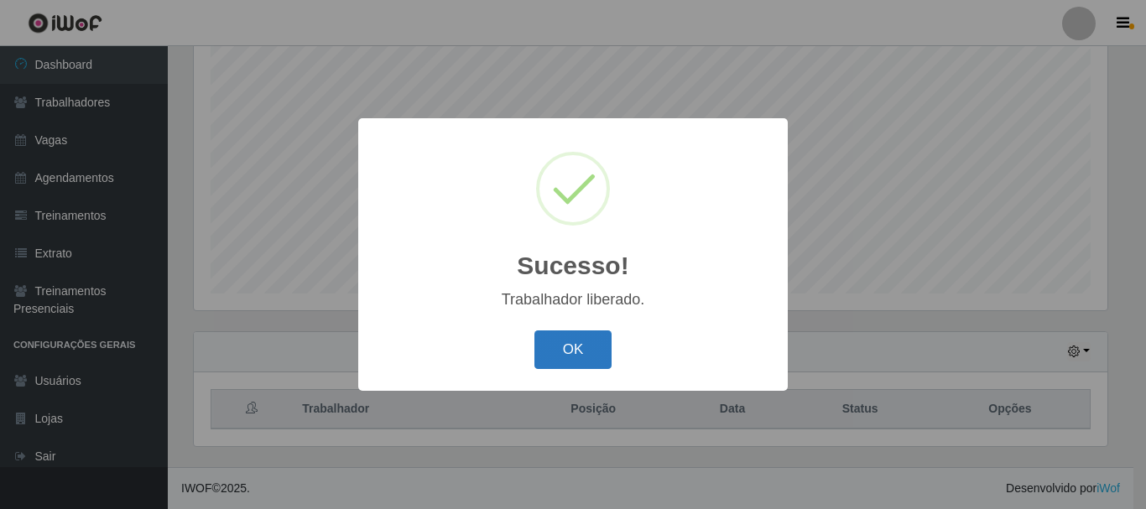
click at [584, 344] on button "OK" at bounding box center [574, 350] width 78 height 39
